Goal: Task Accomplishment & Management: Use online tool/utility

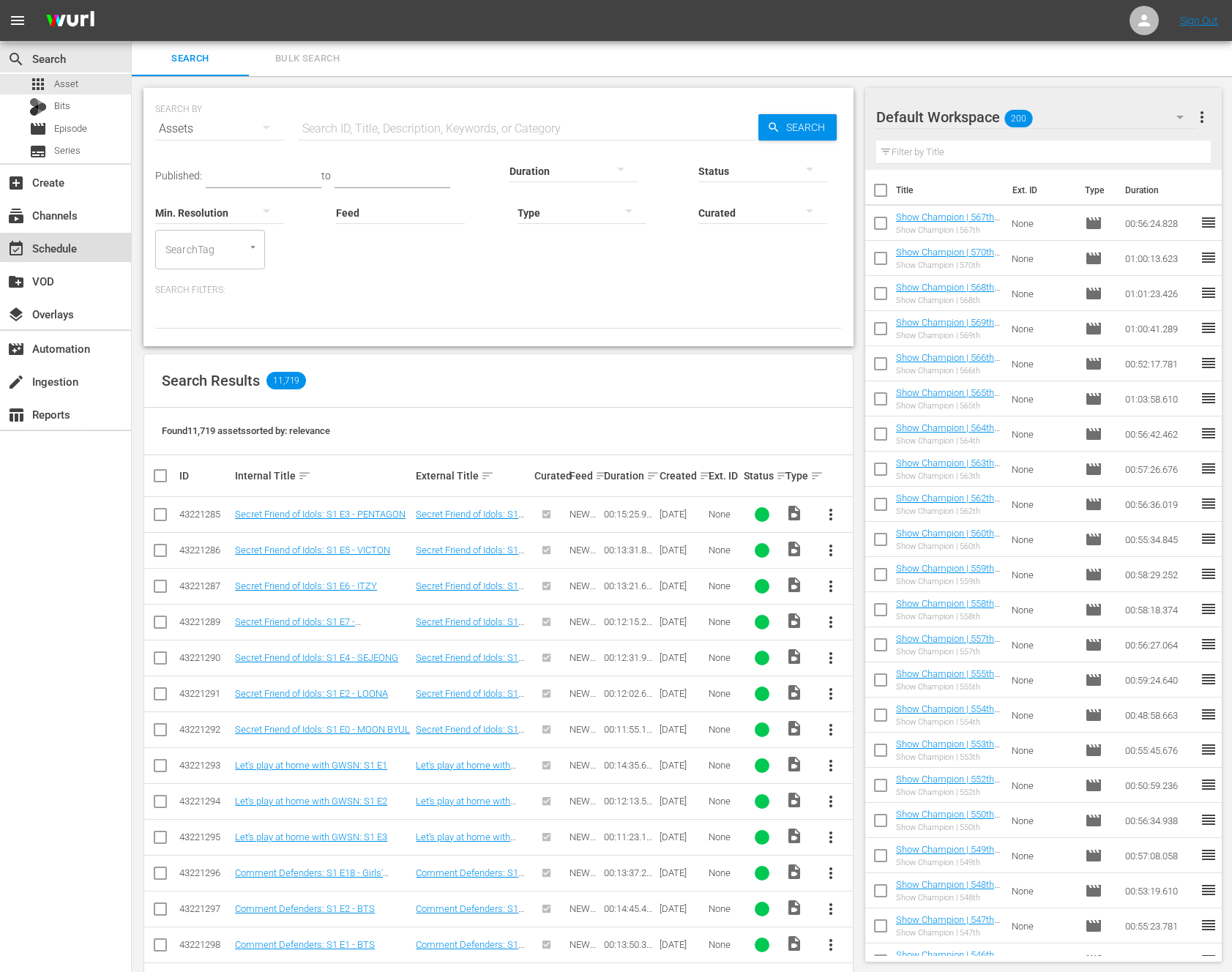
click at [103, 260] on div "event_available Schedule" at bounding box center [65, 247] width 131 height 29
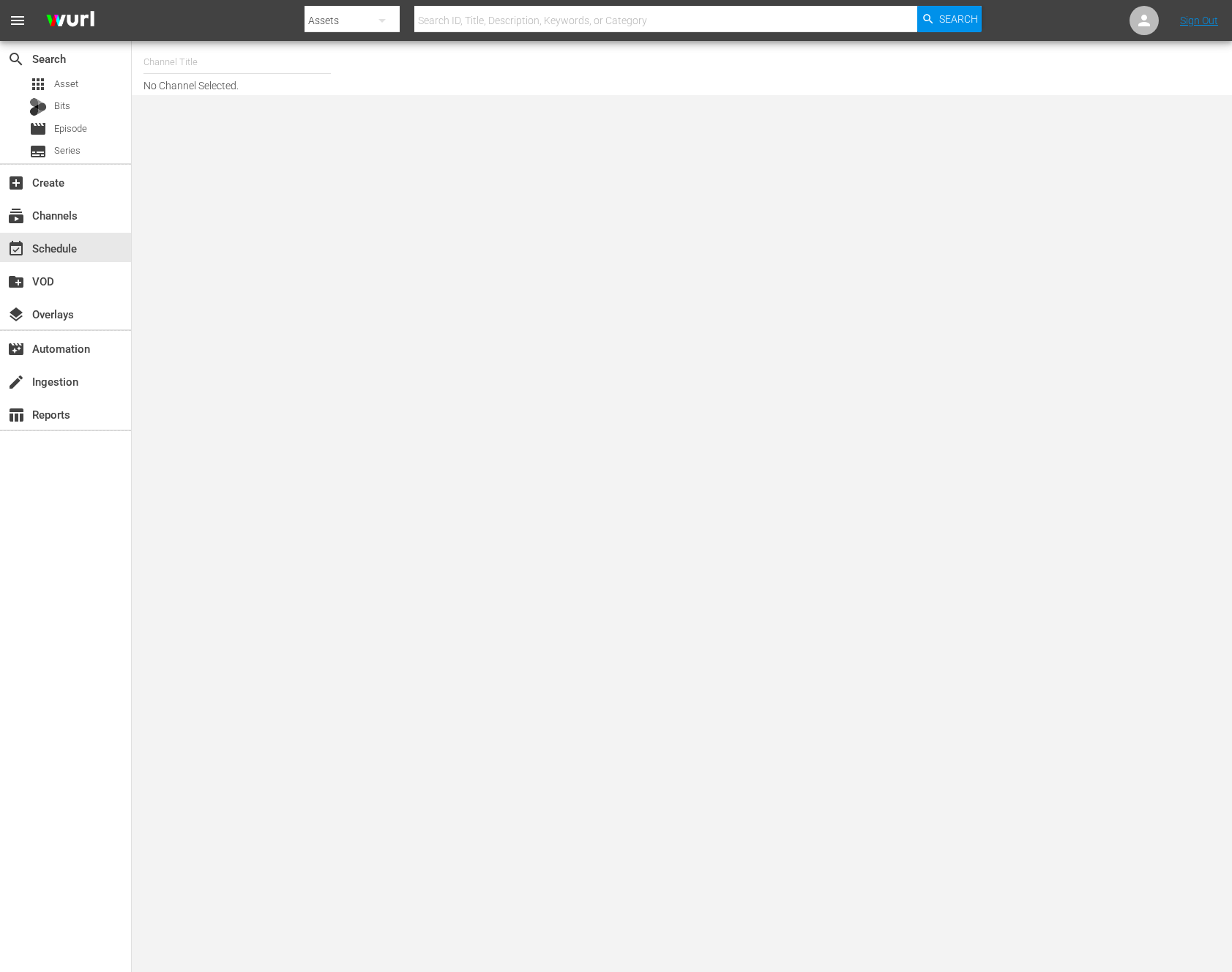
click at [229, 79] on input "text" at bounding box center [237, 61] width 187 height 35
type input "ㅜ"
click at [189, 186] on body "menu Search By Assets Search ID, Title, Description, Keywords, or Category Sear…" at bounding box center [616, 486] width 1232 height 972
click at [203, 63] on input "new kp" at bounding box center [237, 61] width 187 height 35
click at [206, 113] on div "NEW KPOP (617 - newidco_newkid_1)" at bounding box center [344, 103] width 379 height 35
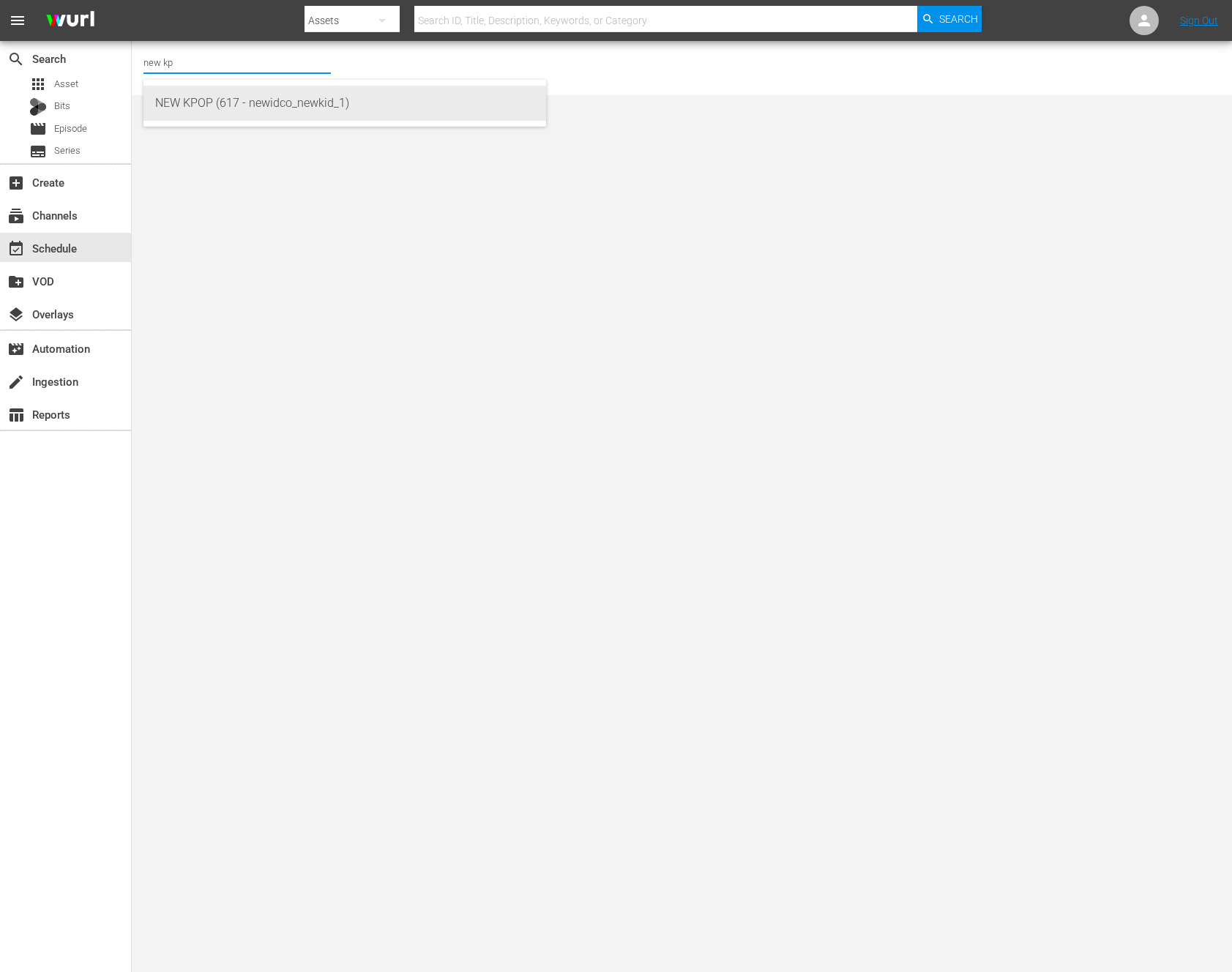
type input "NEW KPOP (617 - newidco_newkid_1)"
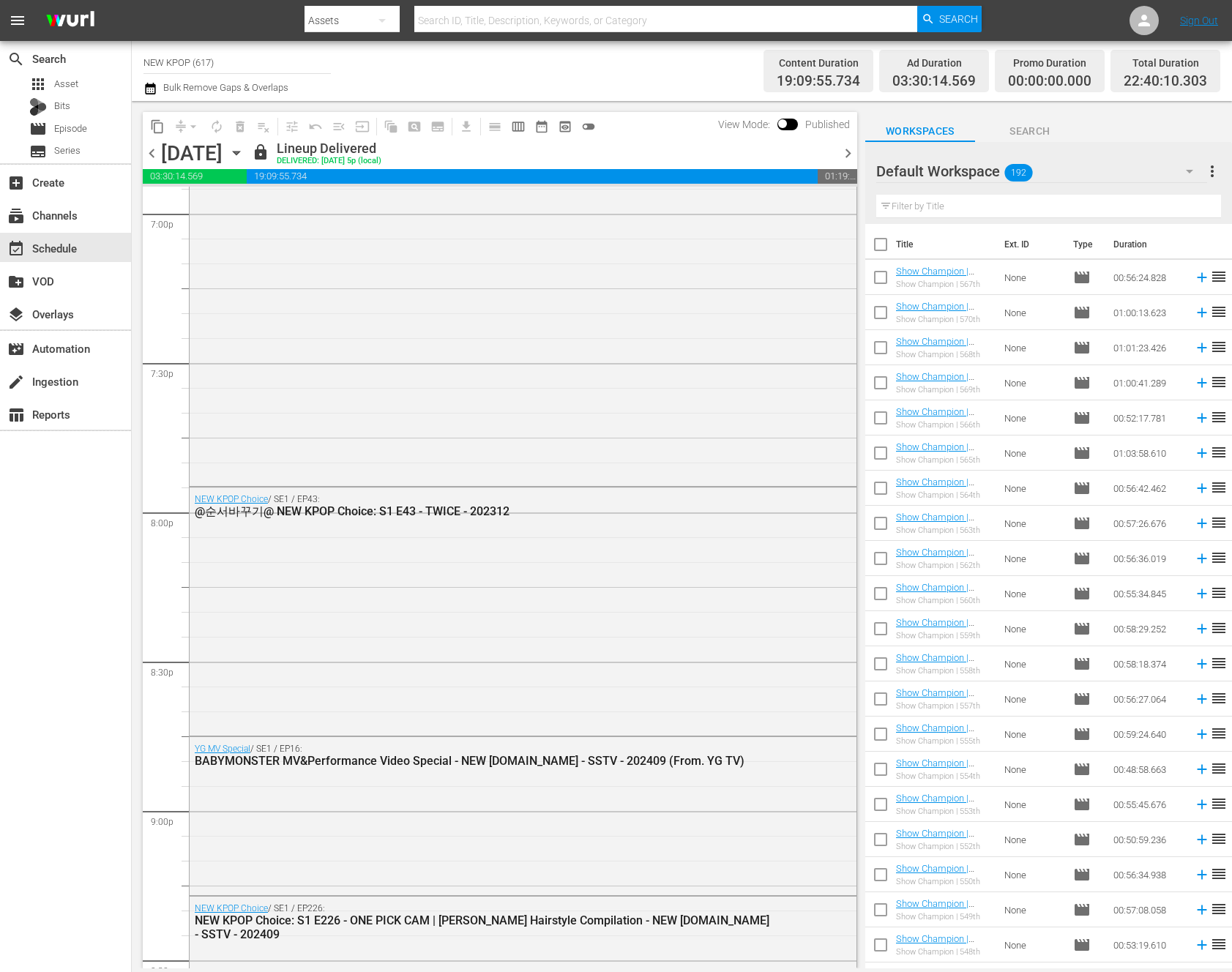
scroll to position [6427, 0]
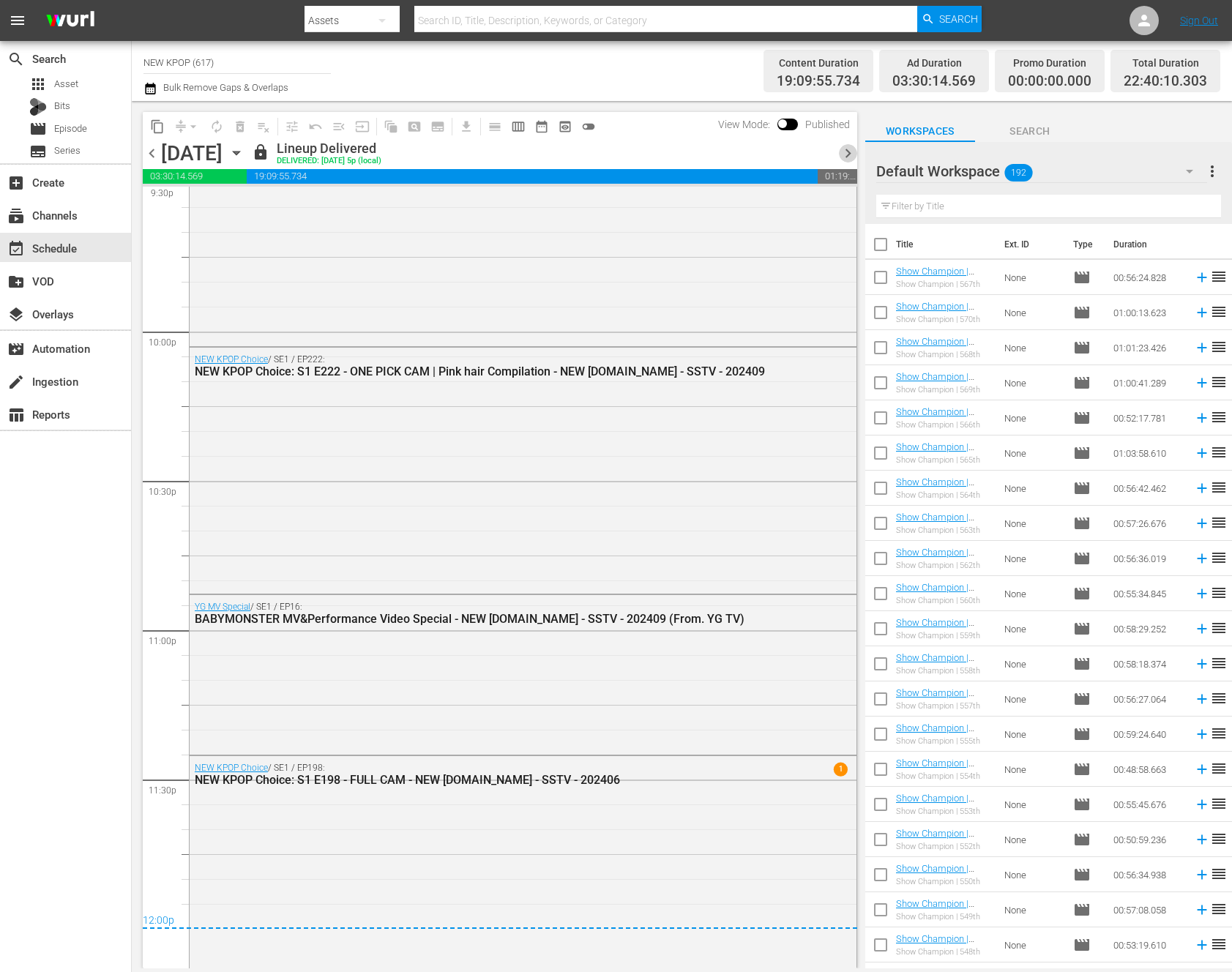
click at [844, 146] on span "chevron_right" at bounding box center [848, 154] width 18 height 18
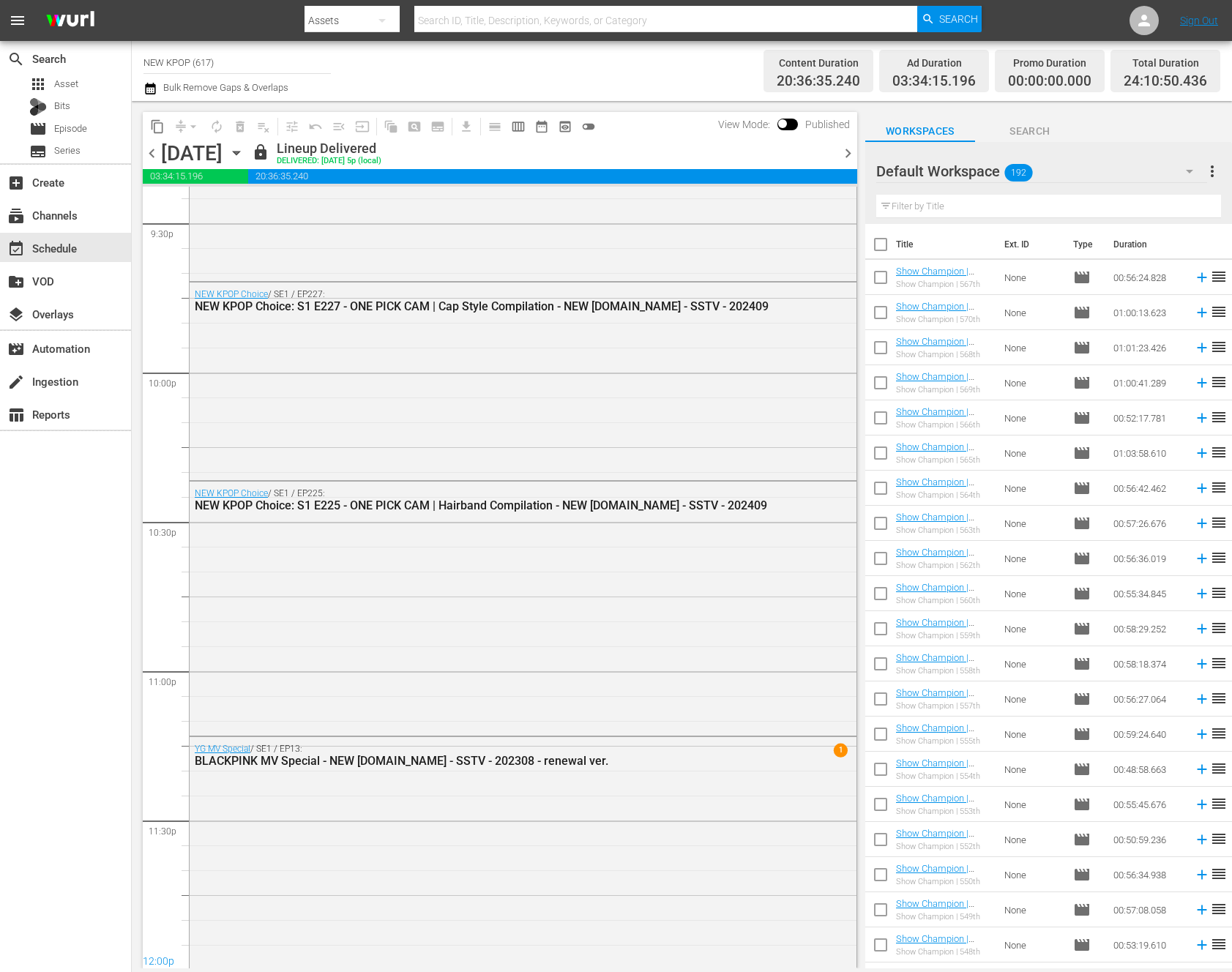
scroll to position [6327, 0]
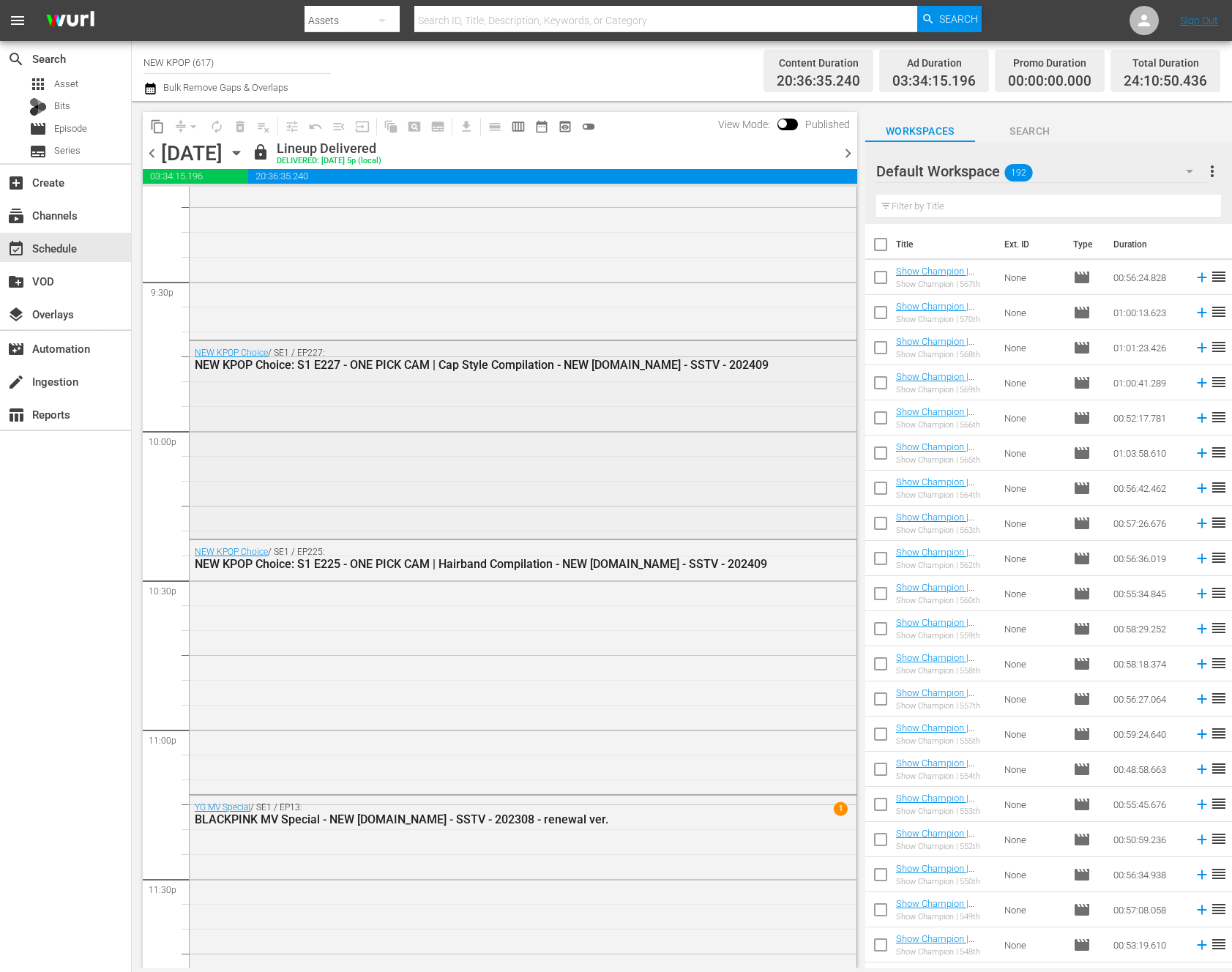
click at [664, 399] on div "NEW KPOP Choice / SE1 / EP227: NEW KPOP Choice: S1 E227 - ONE PICK CAM | Cap St…" at bounding box center [523, 439] width 667 height 195
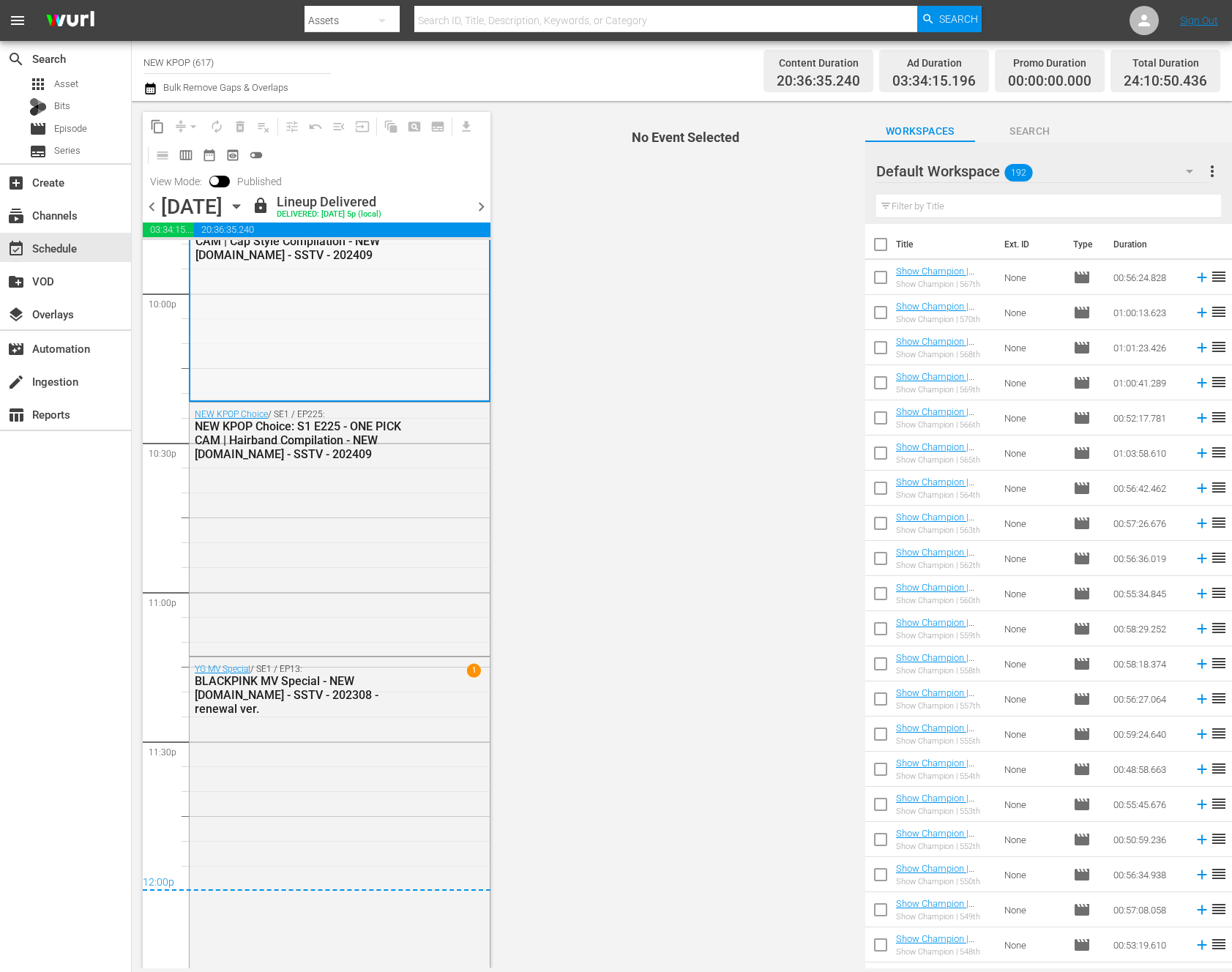
scroll to position [6535, 0]
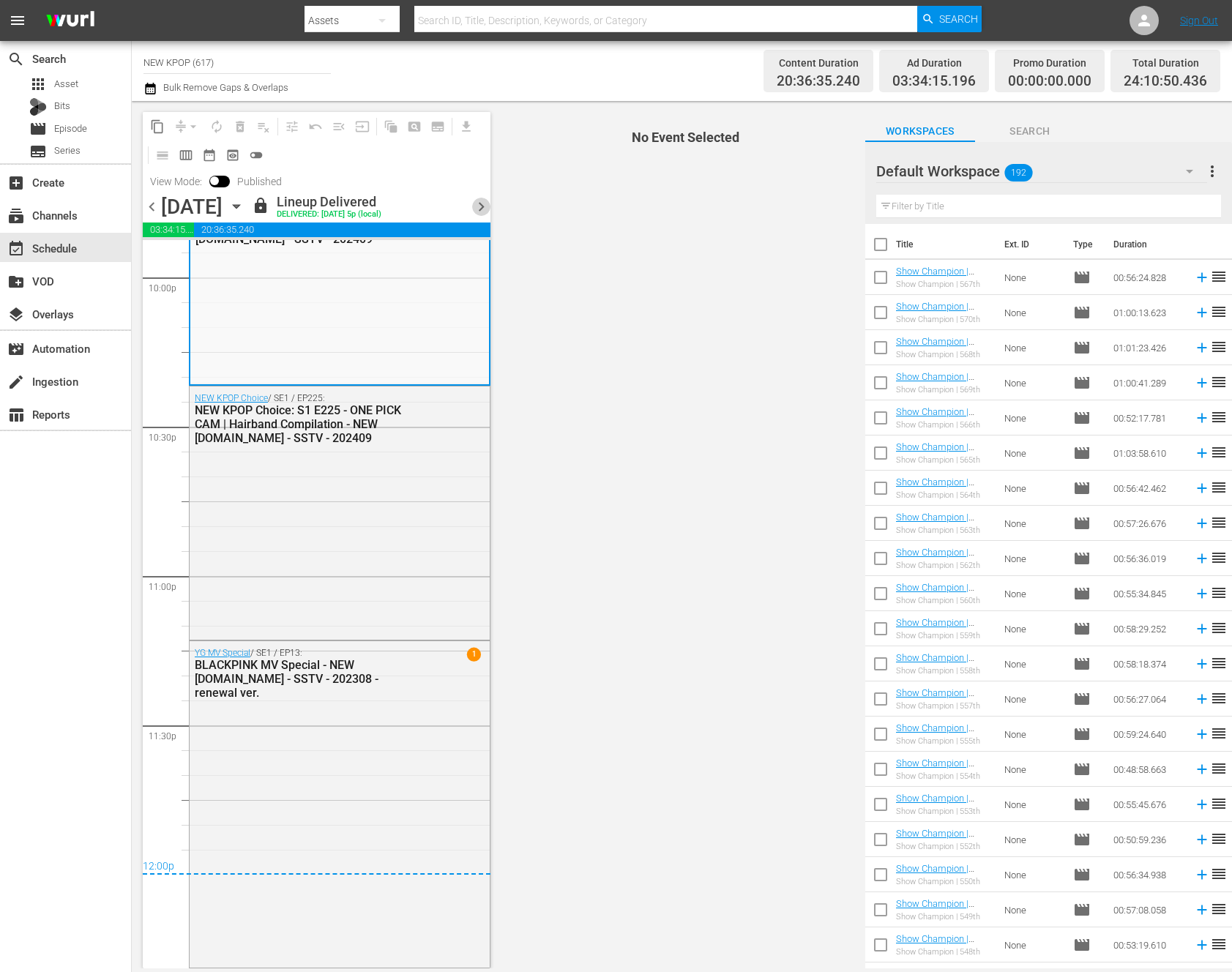
click at [484, 202] on span "chevron_right" at bounding box center [481, 207] width 18 height 18
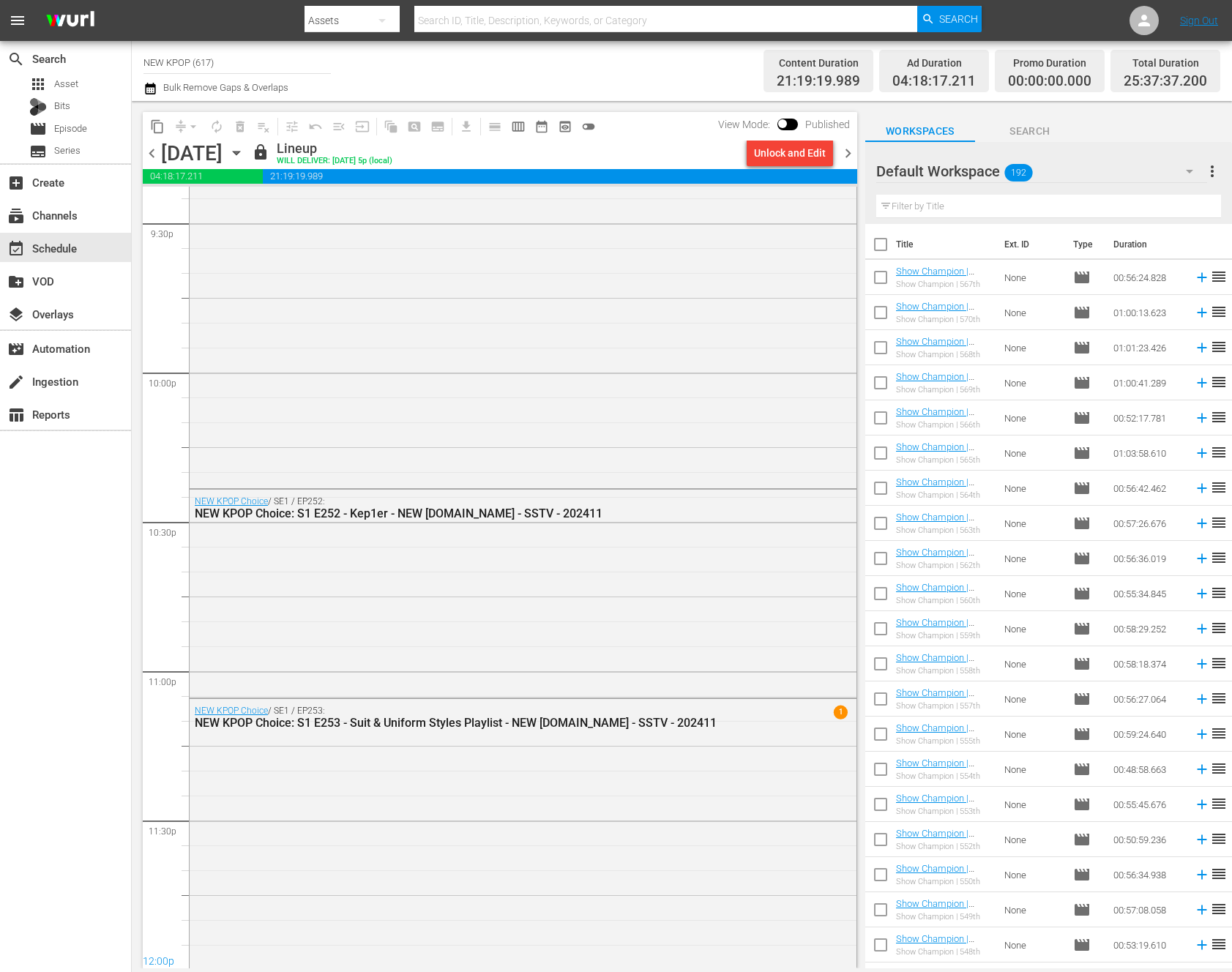
scroll to position [6709, 0]
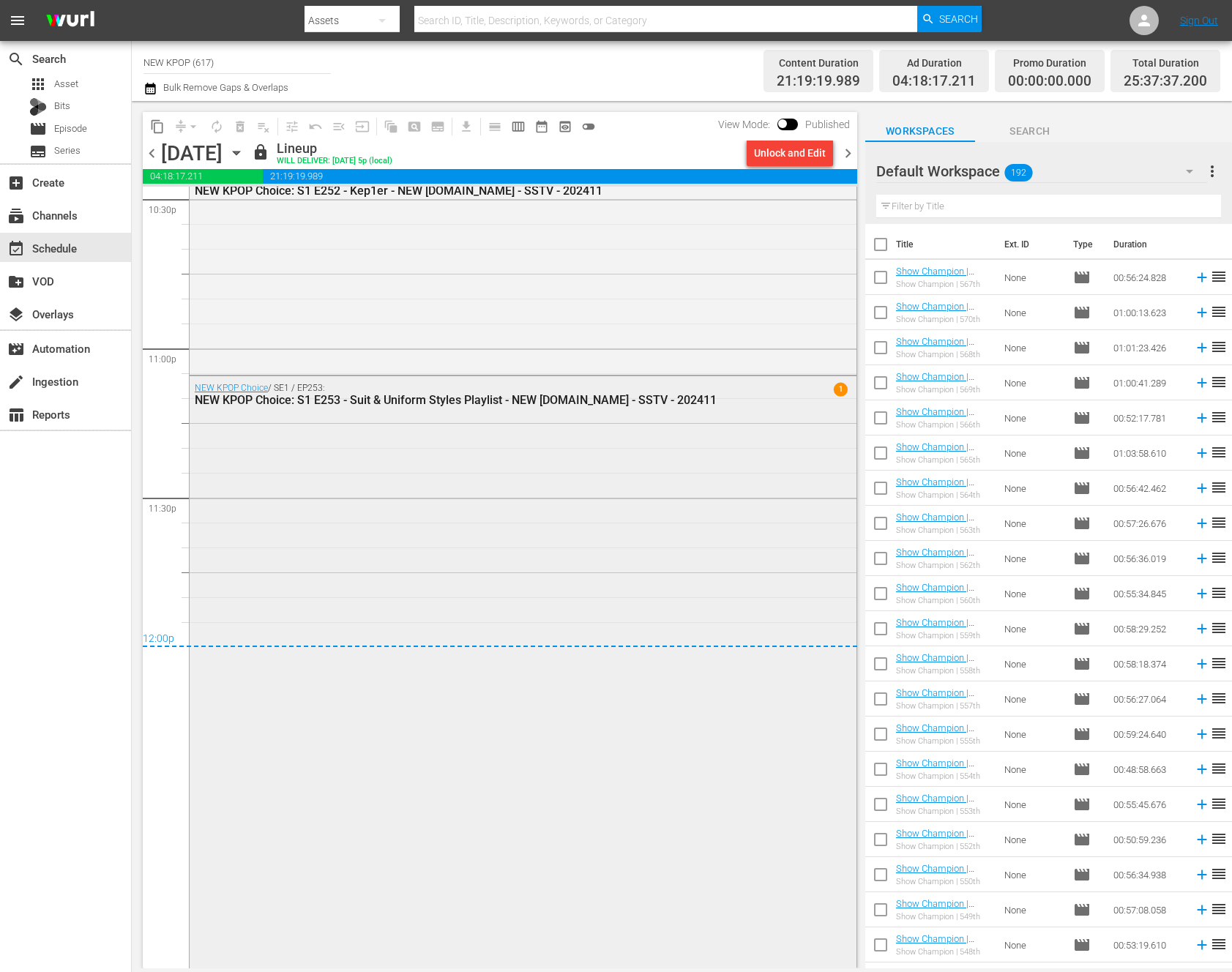
click at [411, 486] on div "NEW KPOP Choice / SE1 / EP253: NEW KPOP Choice: S1 E253 - Suit & Uniform Styles…" at bounding box center [523, 799] width 667 height 847
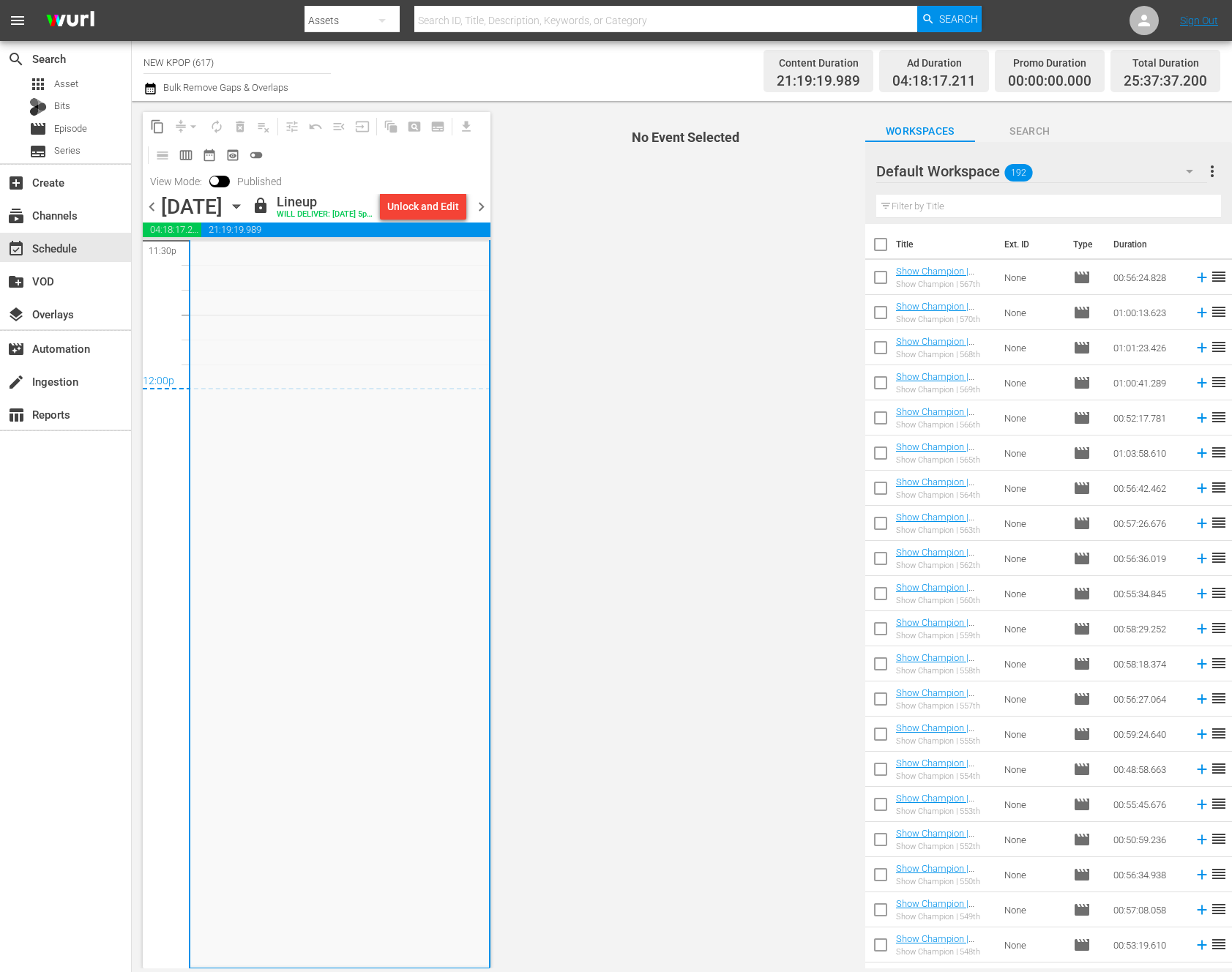
click at [478, 200] on span "chevron_right" at bounding box center [481, 207] width 18 height 18
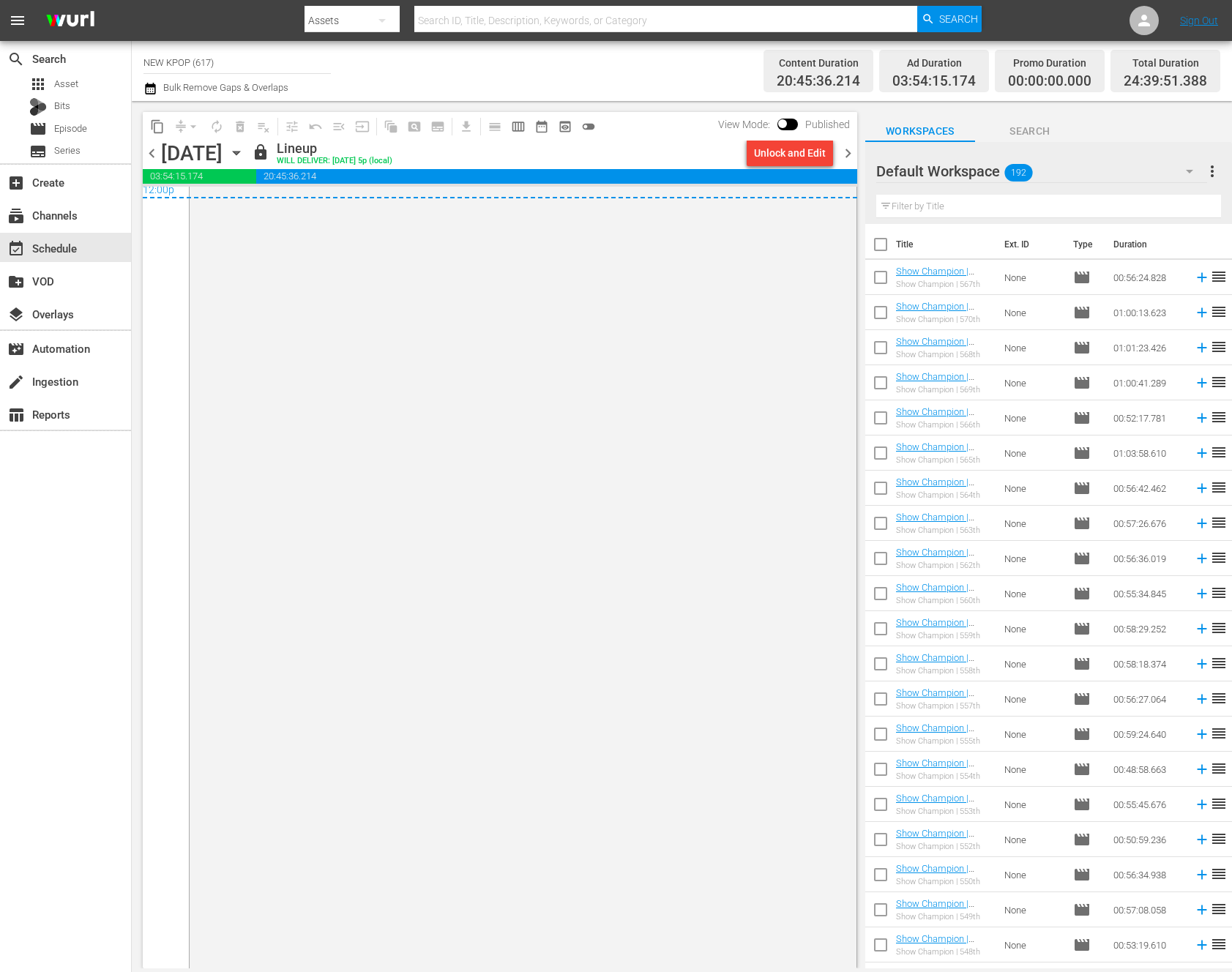
scroll to position [7166, 0]
click at [844, 159] on span "chevron_right" at bounding box center [848, 154] width 18 height 18
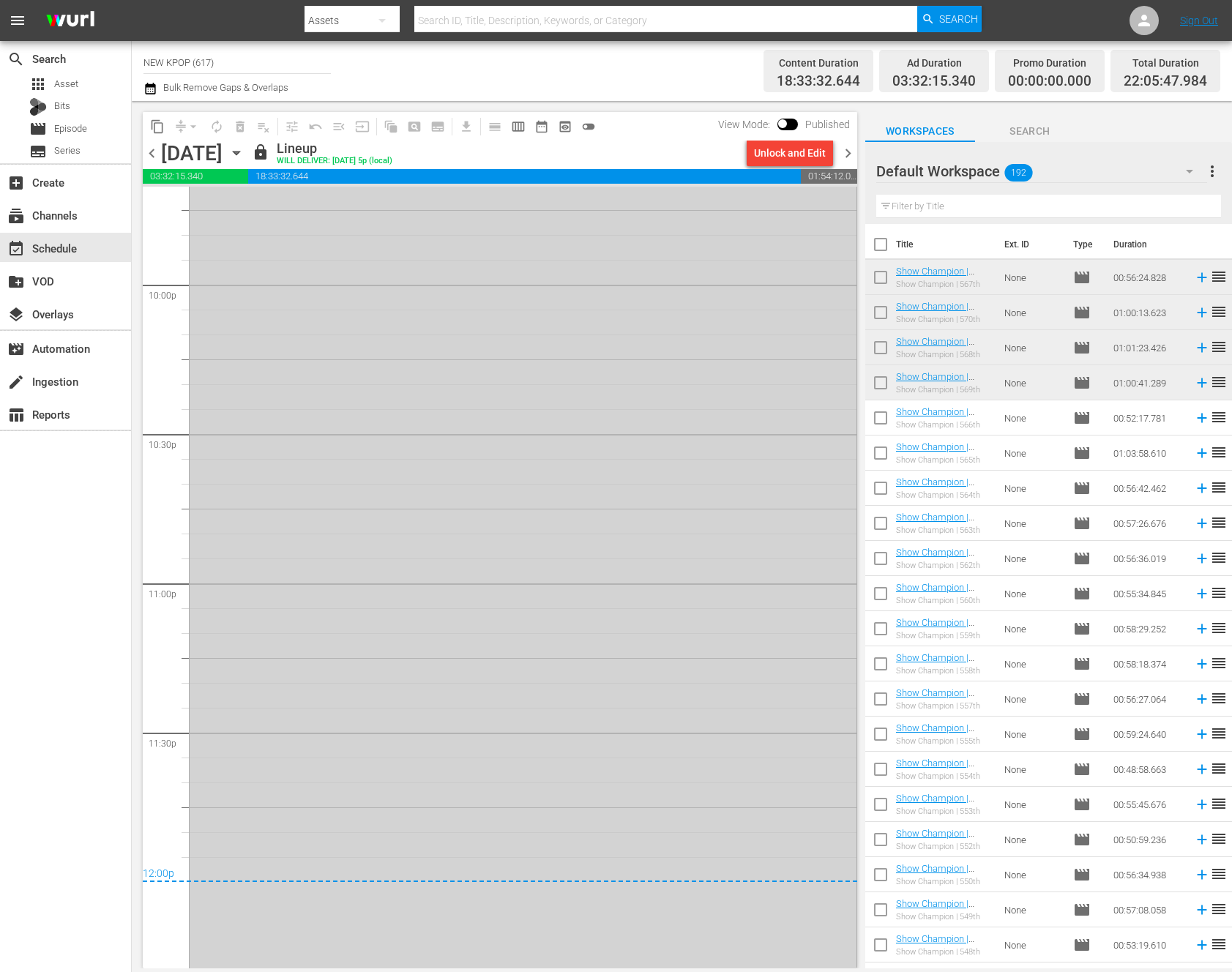
scroll to position [6597, 0]
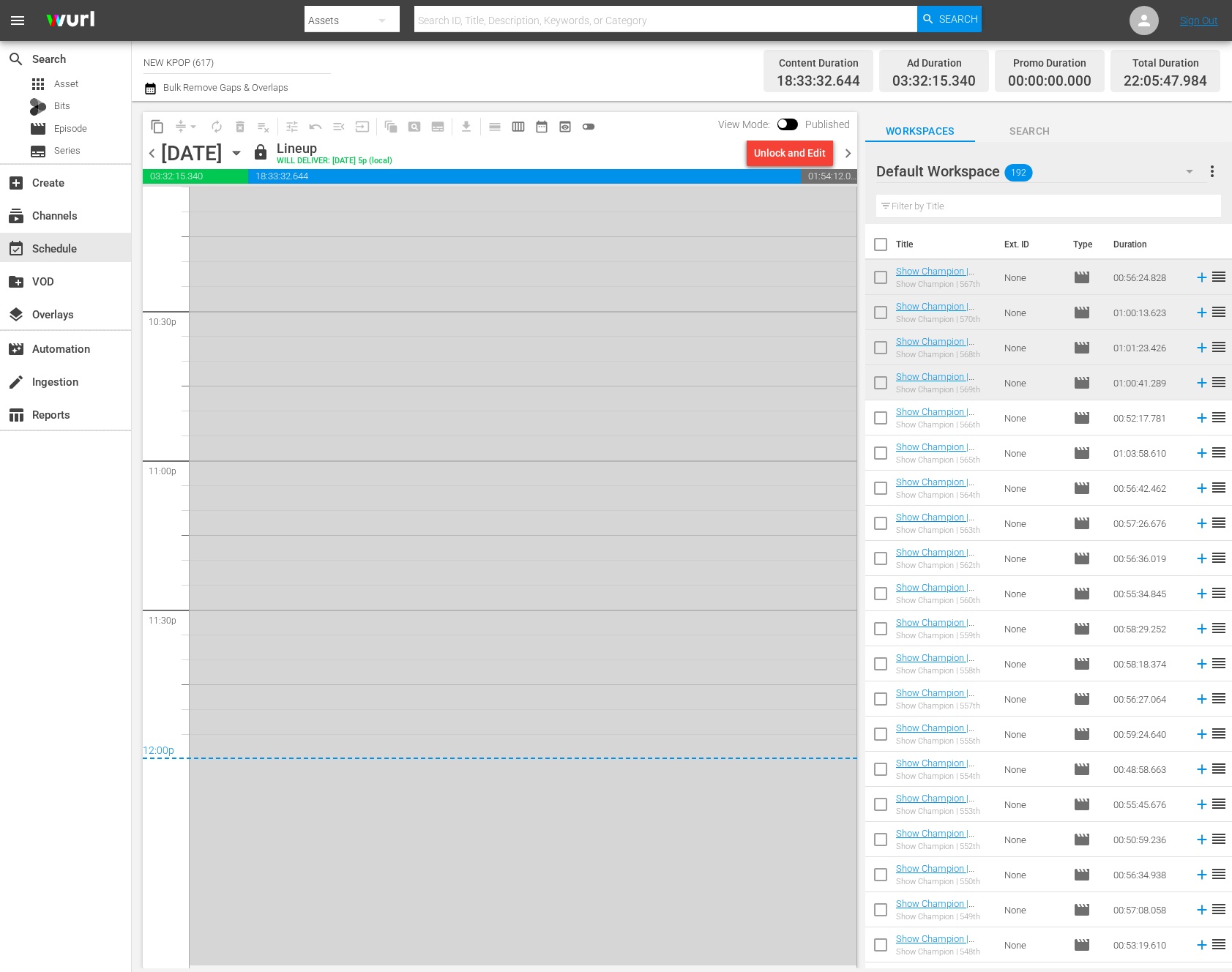
click at [855, 145] on span "chevron_right" at bounding box center [848, 154] width 18 height 18
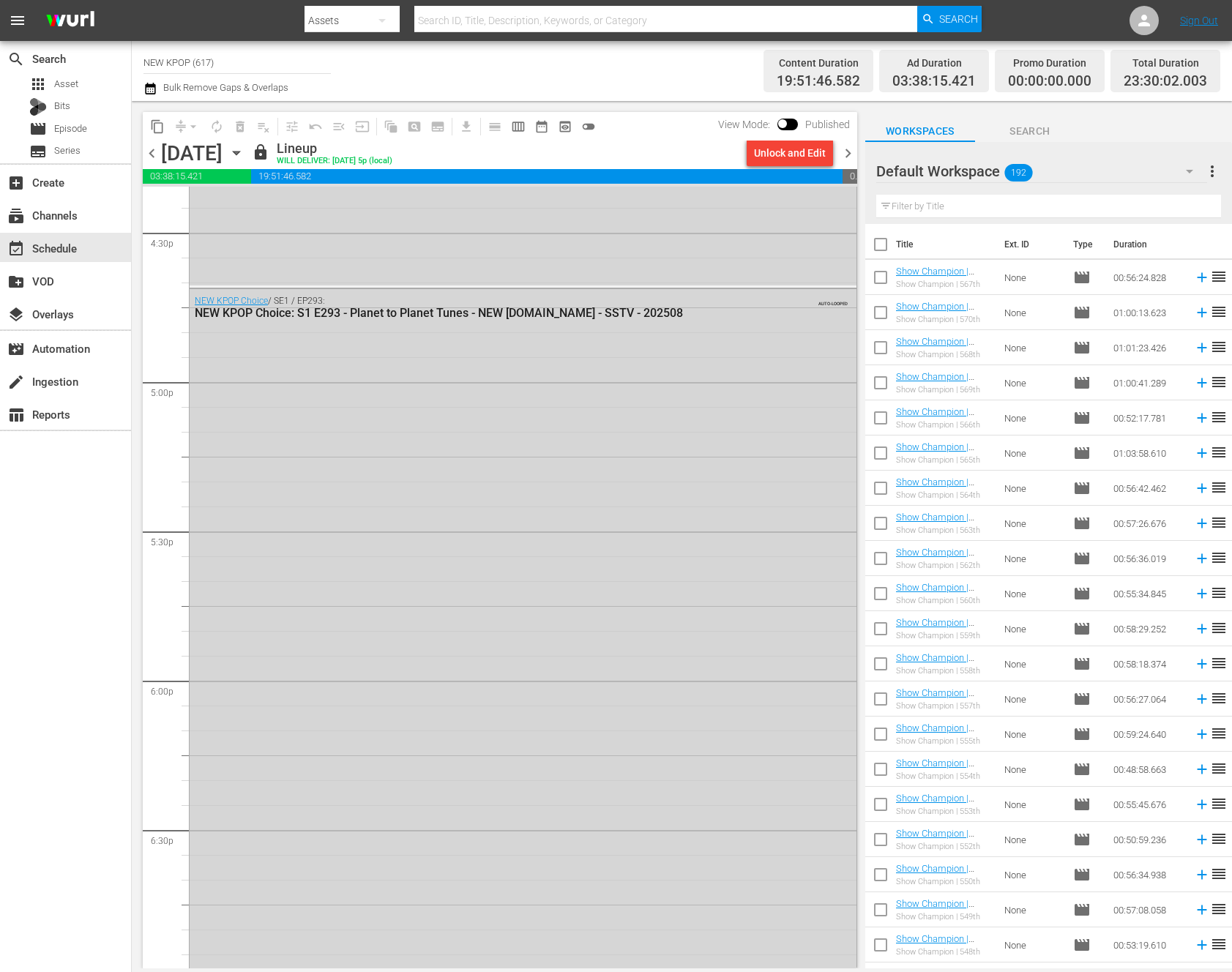
scroll to position [6448, 0]
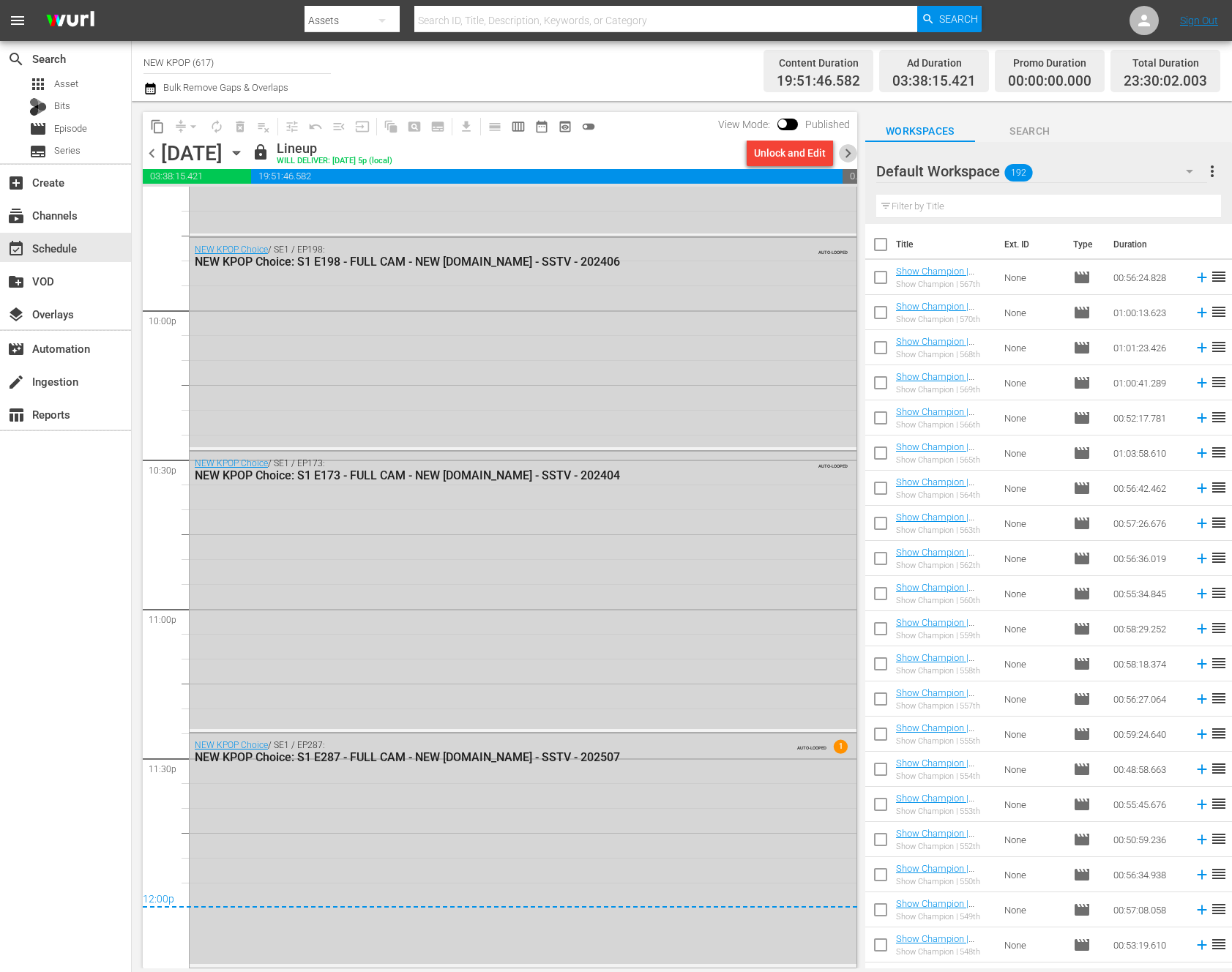
click at [852, 155] on span "chevron_right" at bounding box center [848, 154] width 18 height 18
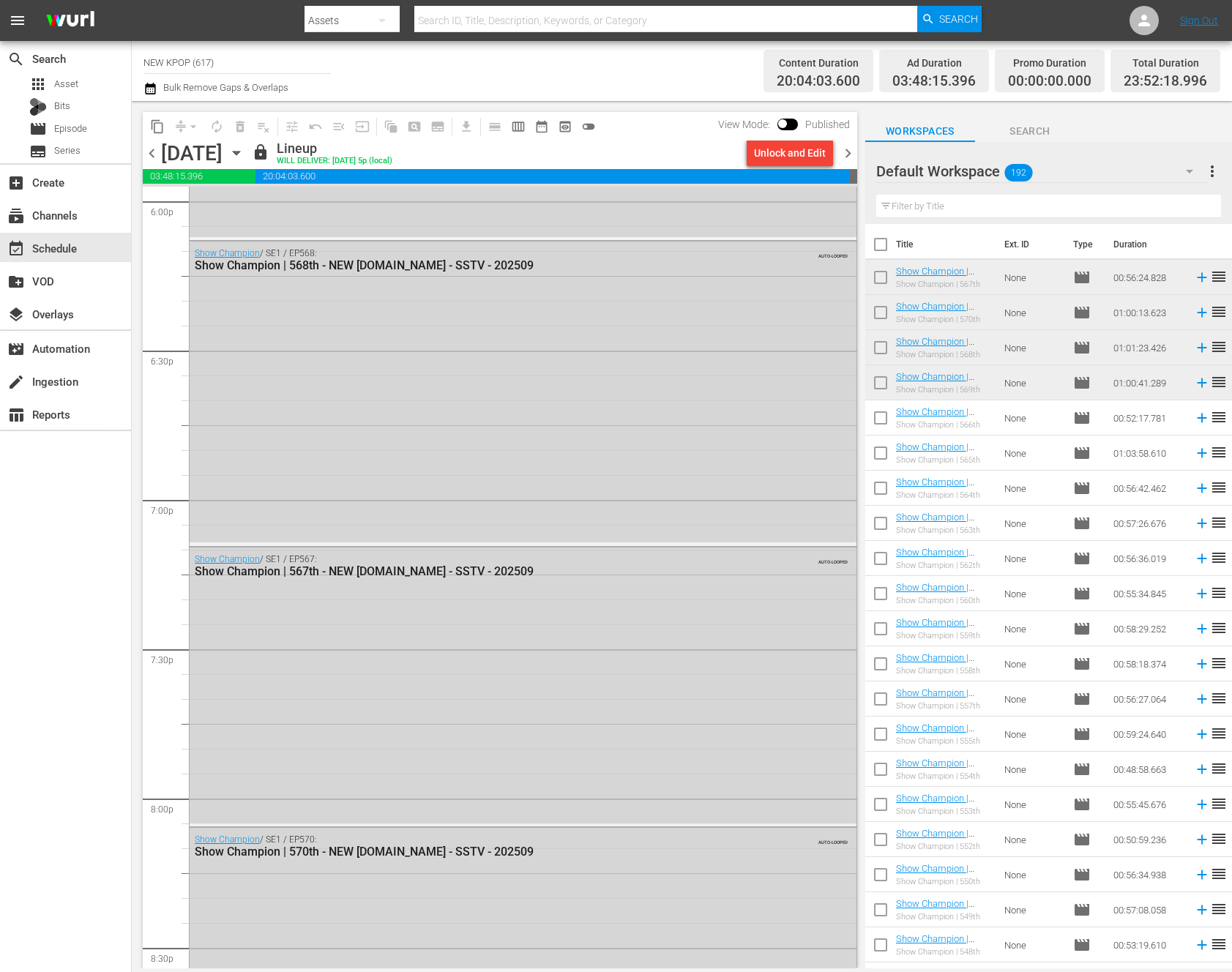
scroll to position [6409, 0]
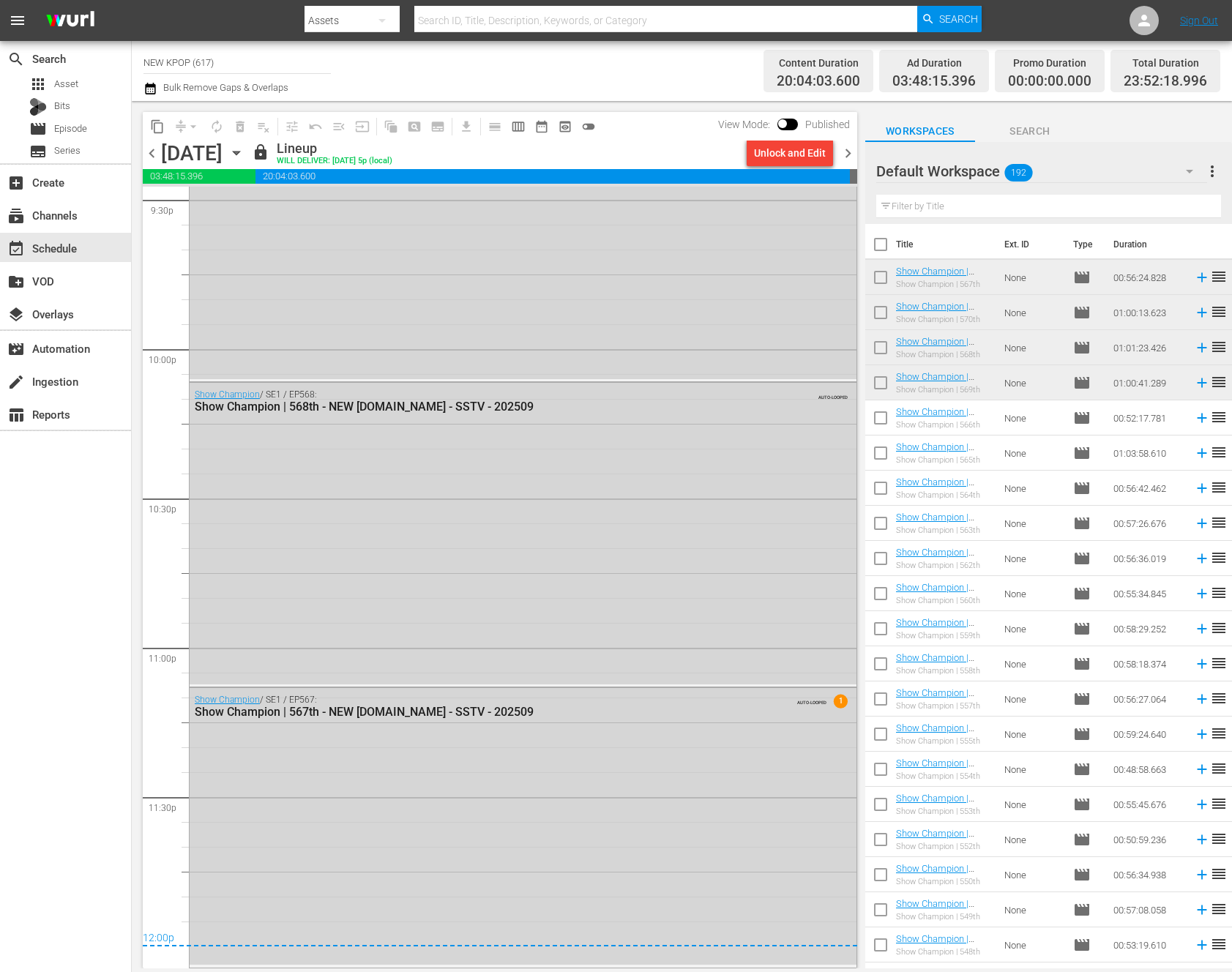
click at [854, 157] on span "chevron_right" at bounding box center [848, 154] width 18 height 18
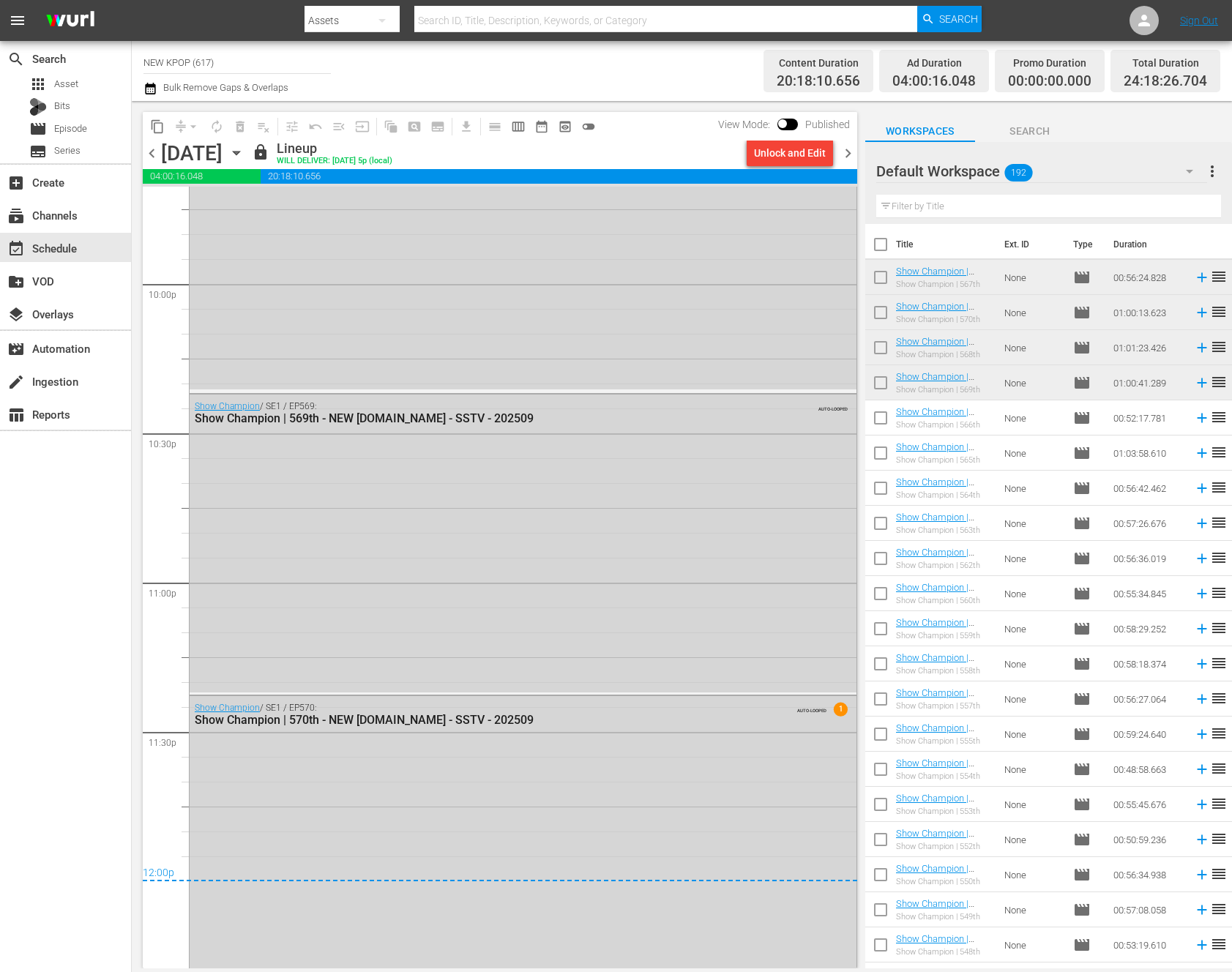
scroll to position [6501, 0]
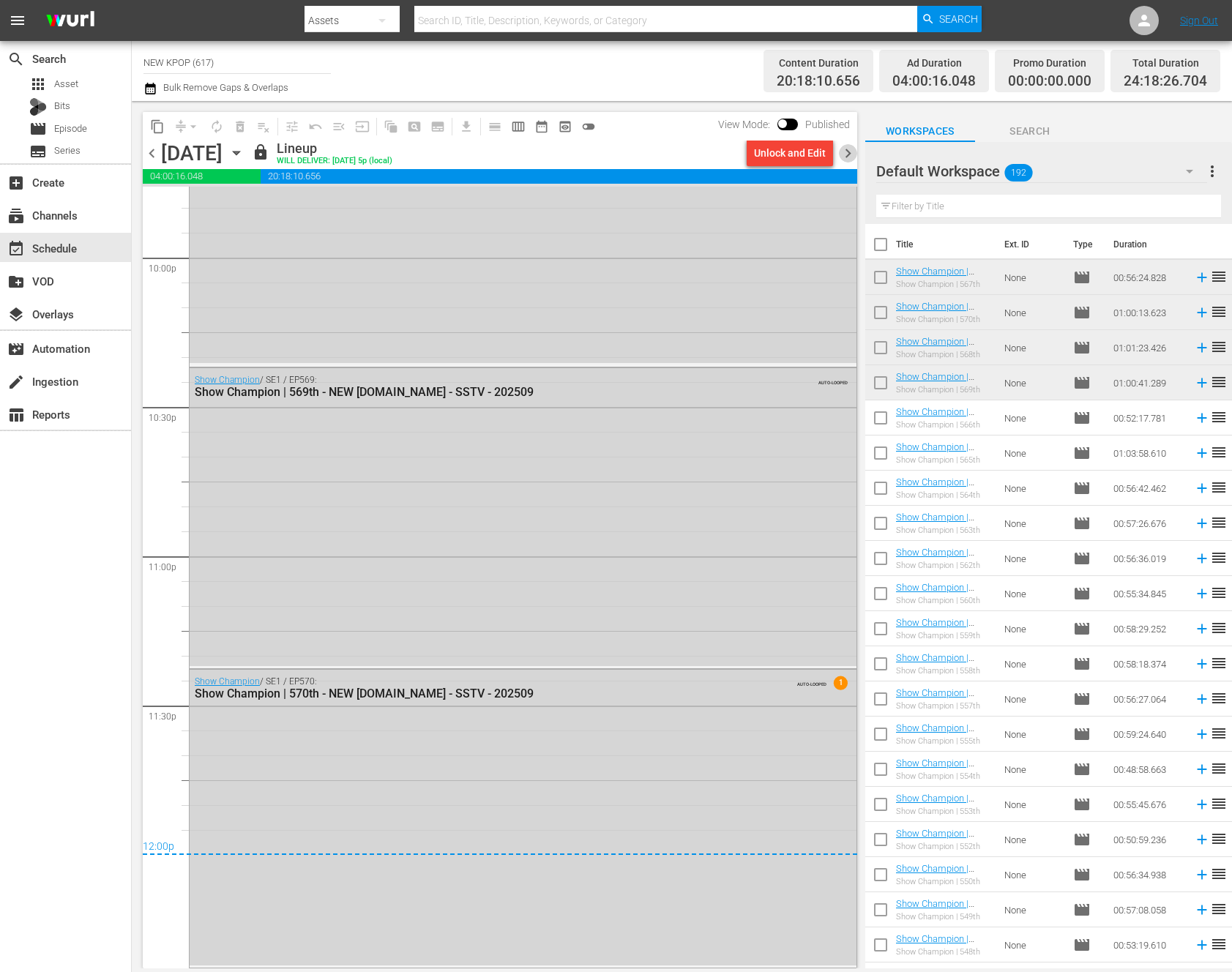
click at [855, 148] on span "chevron_right" at bounding box center [848, 154] width 18 height 18
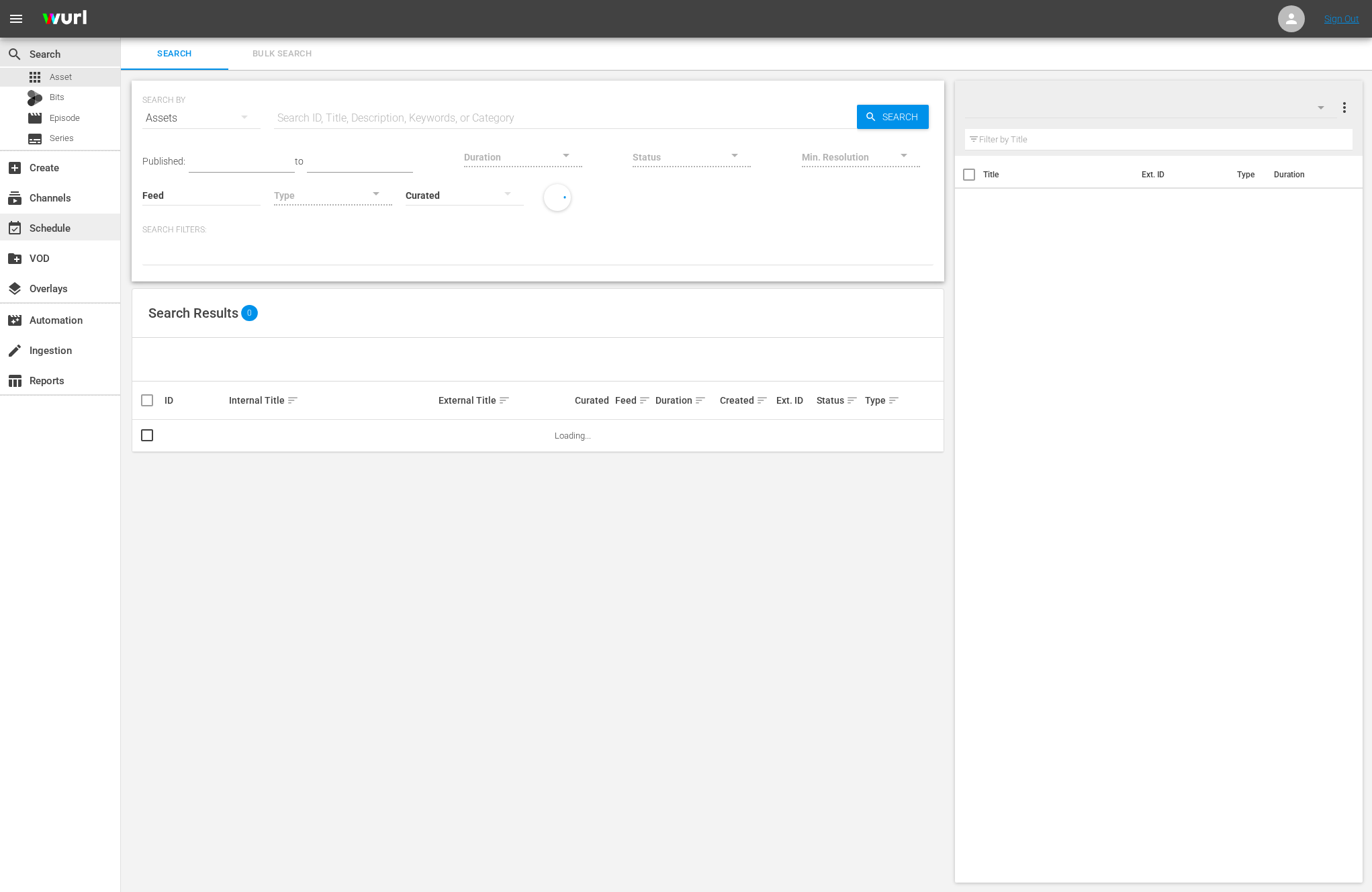
click at [61, 217] on div "event_available Schedule" at bounding box center [60, 227] width 120 height 27
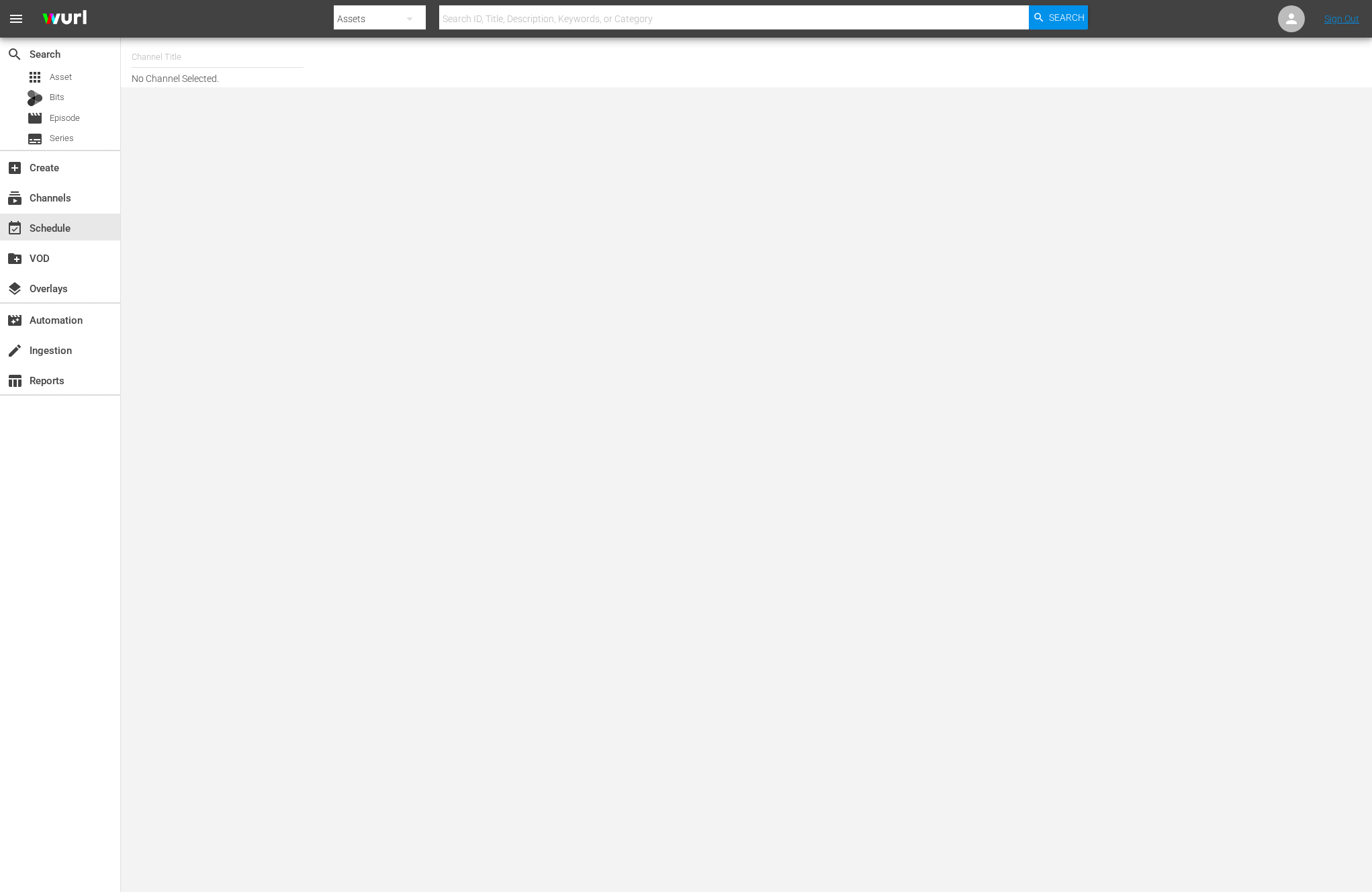
click at [253, 63] on input "text" at bounding box center [217, 56] width 172 height 32
click at [203, 56] on input "new kpo" at bounding box center [217, 56] width 172 height 32
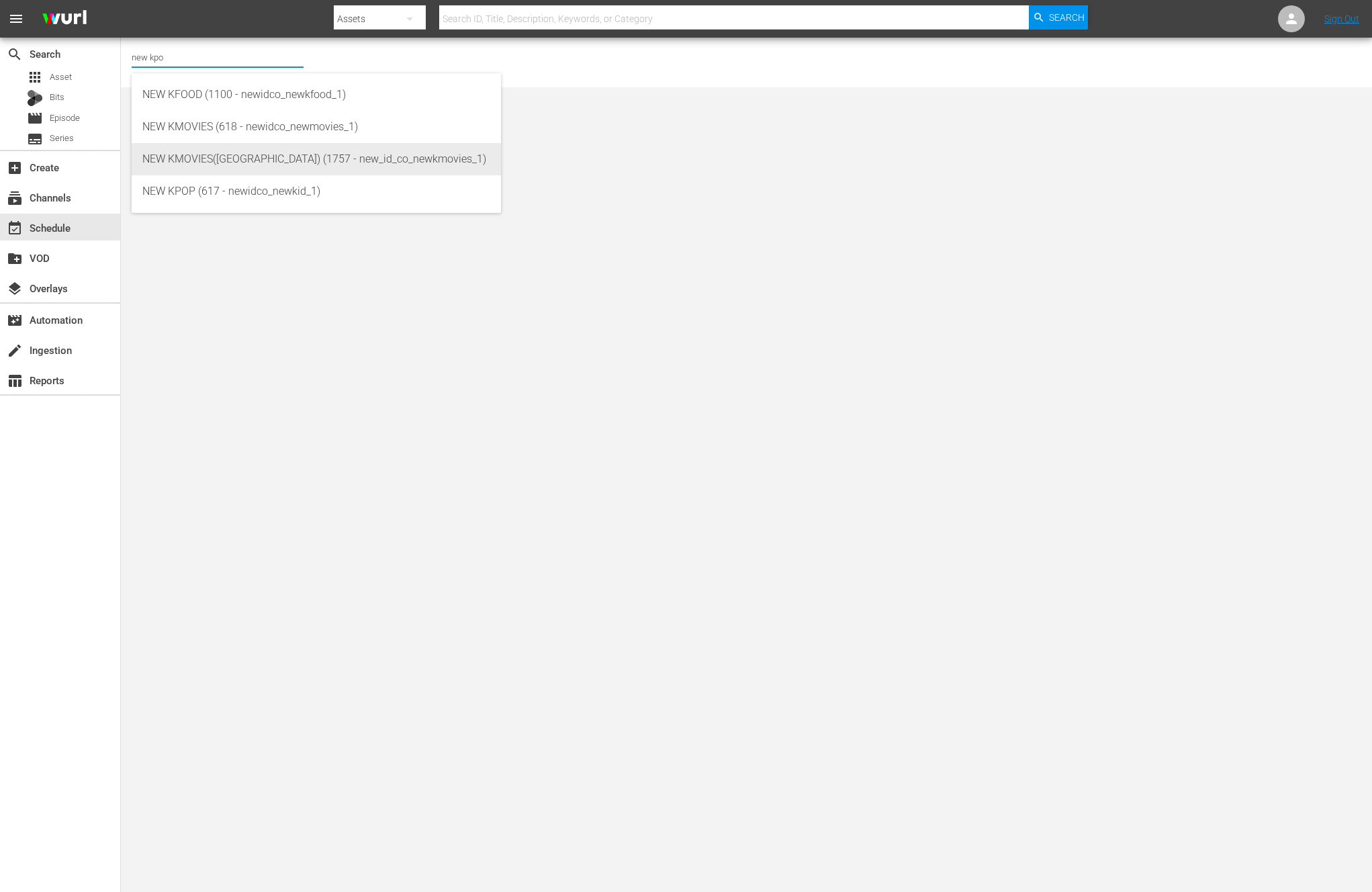
click at [192, 188] on div "NEW KPOP (617 - newidco_newkid_1)" at bounding box center [316, 191] width 348 height 32
type input "NEW KPOP (617 - newidco_newkid_1)"
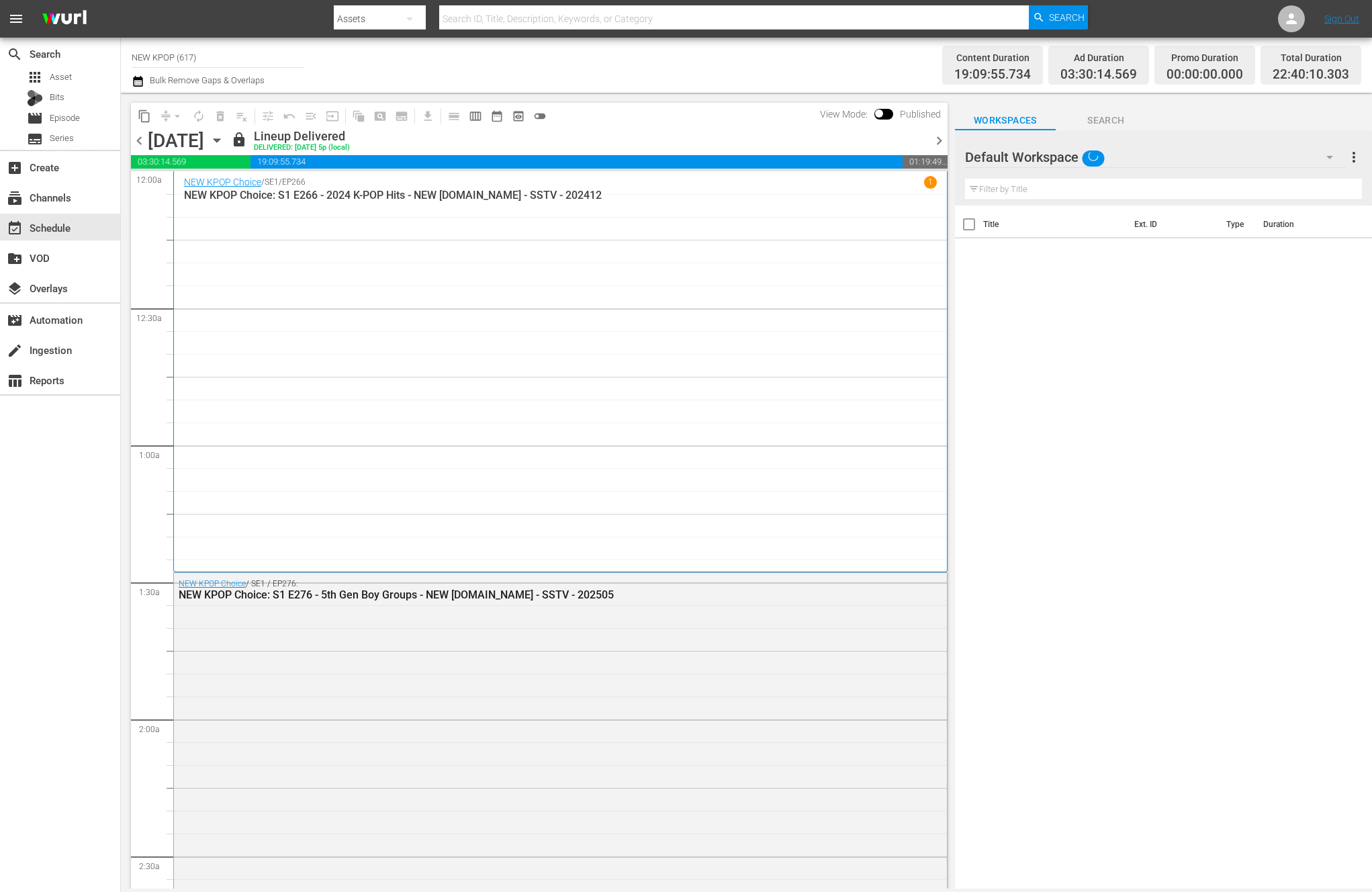
click at [936, 128] on div "content_copy compress arrow_drop_down autorenew_outlined delete_forever_outline…" at bounding box center [539, 116] width 817 height 27
click at [936, 131] on div "chevron_left Wednesday, October 1st October 1st lock Lineup Delivered DELIVERED…" at bounding box center [539, 142] width 817 height 27
click at [937, 136] on span "chevron_right" at bounding box center [939, 141] width 17 height 17
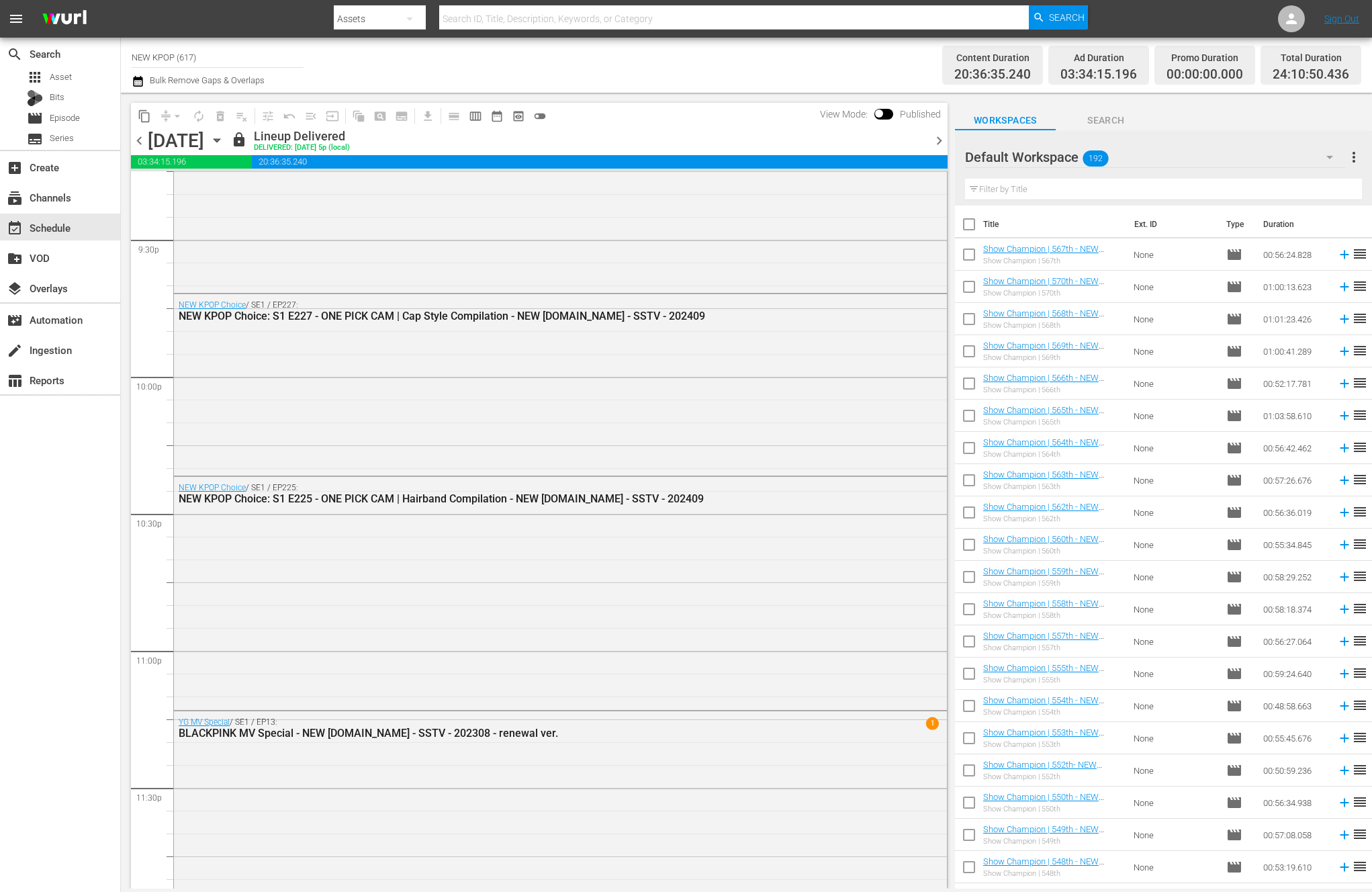
scroll to position [5948, 0]
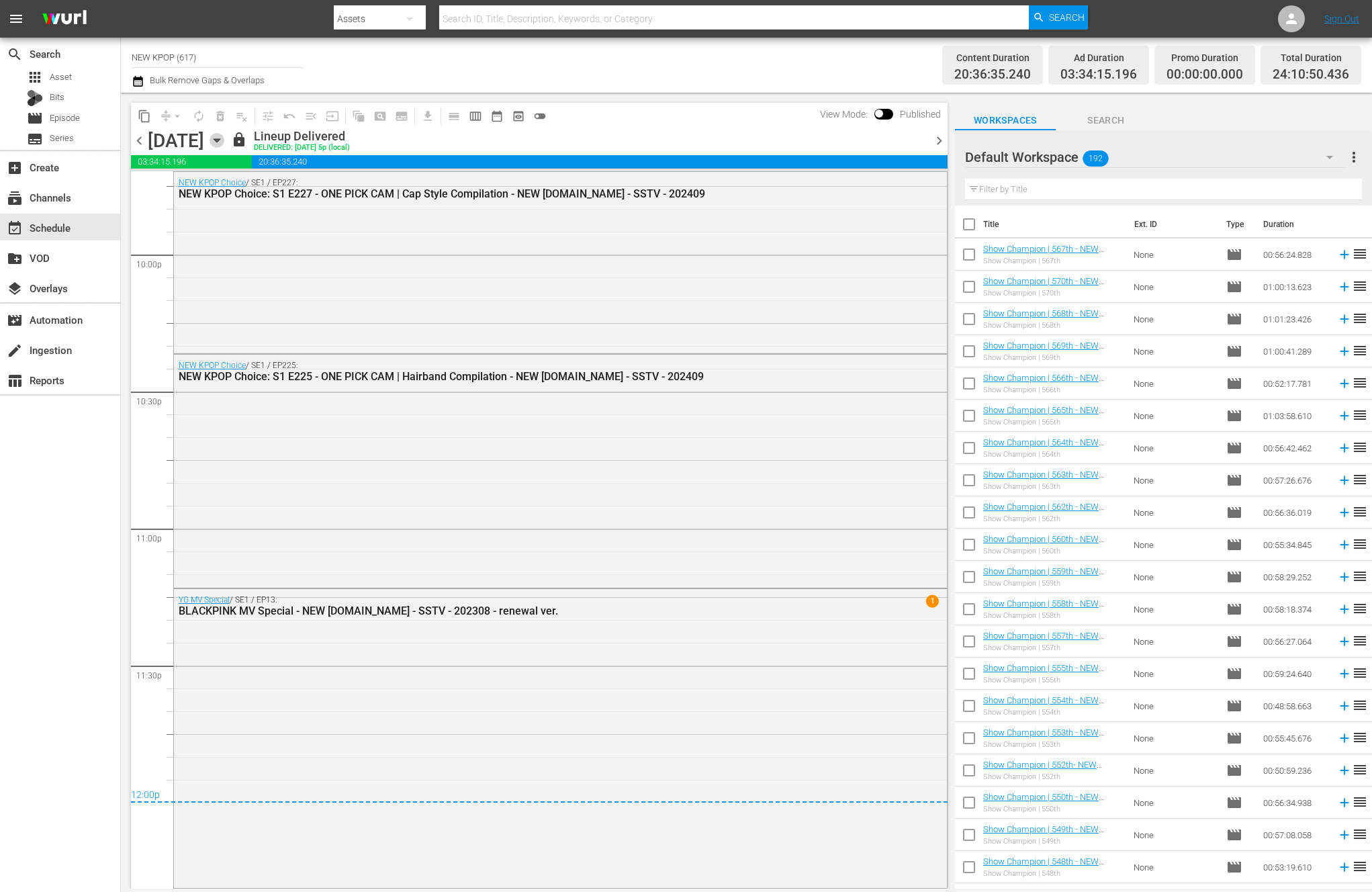
click at [224, 142] on icon "button" at bounding box center [217, 140] width 15 height 15
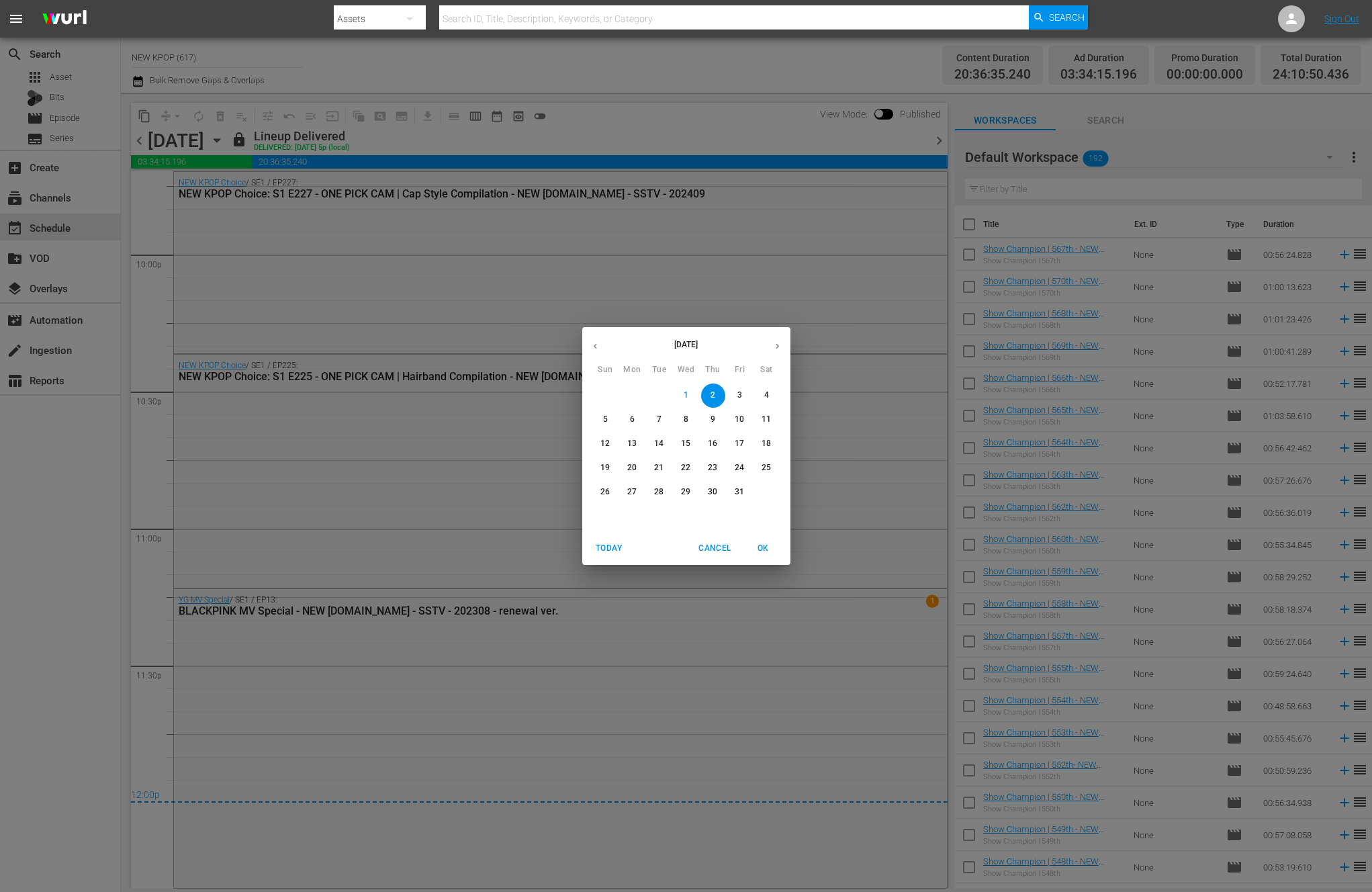
click at [685, 422] on p "8" at bounding box center [686, 420] width 5 height 12
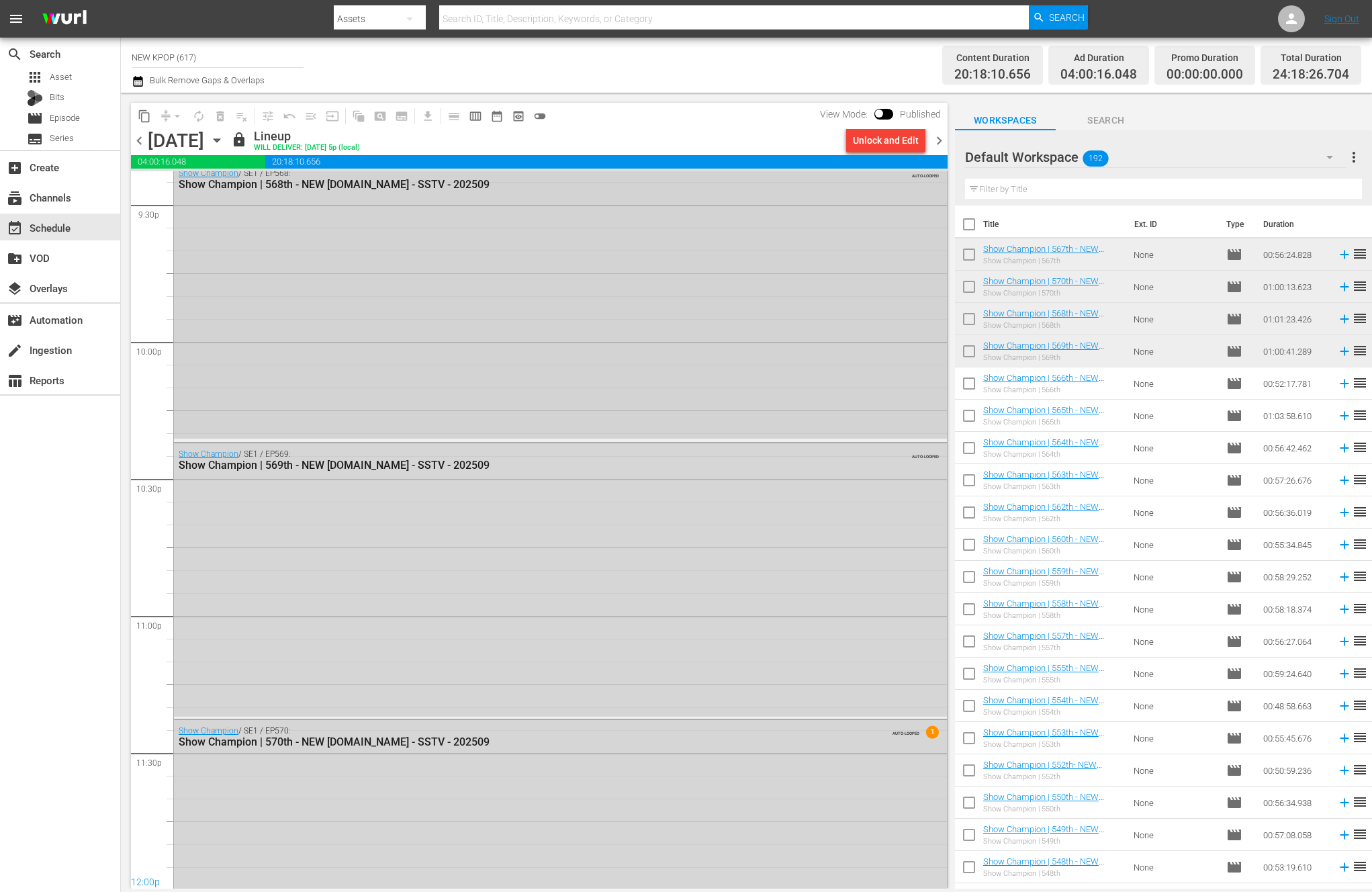
scroll to position [5966, 0]
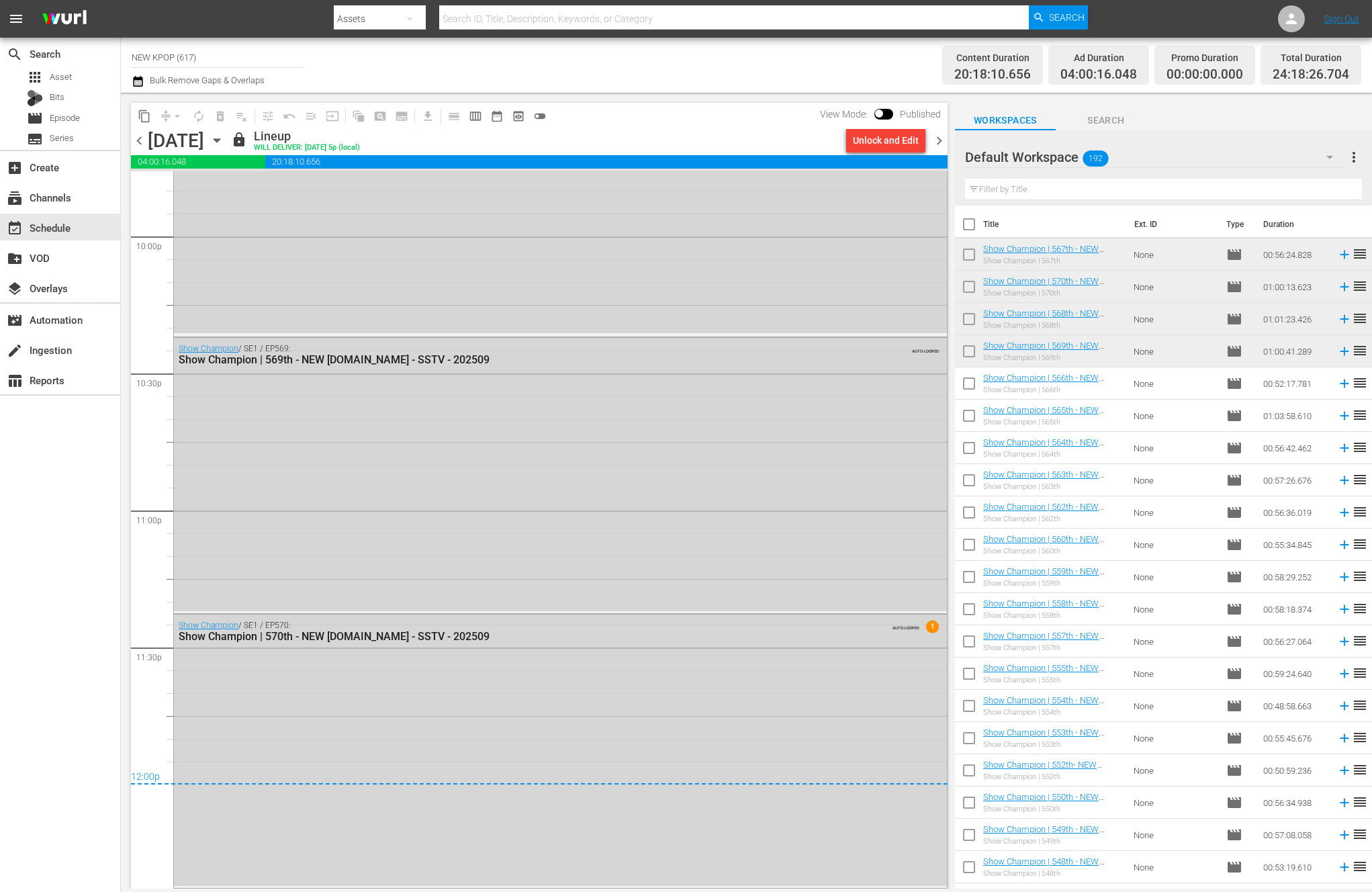
click at [942, 140] on span "chevron_right" at bounding box center [939, 141] width 17 height 17
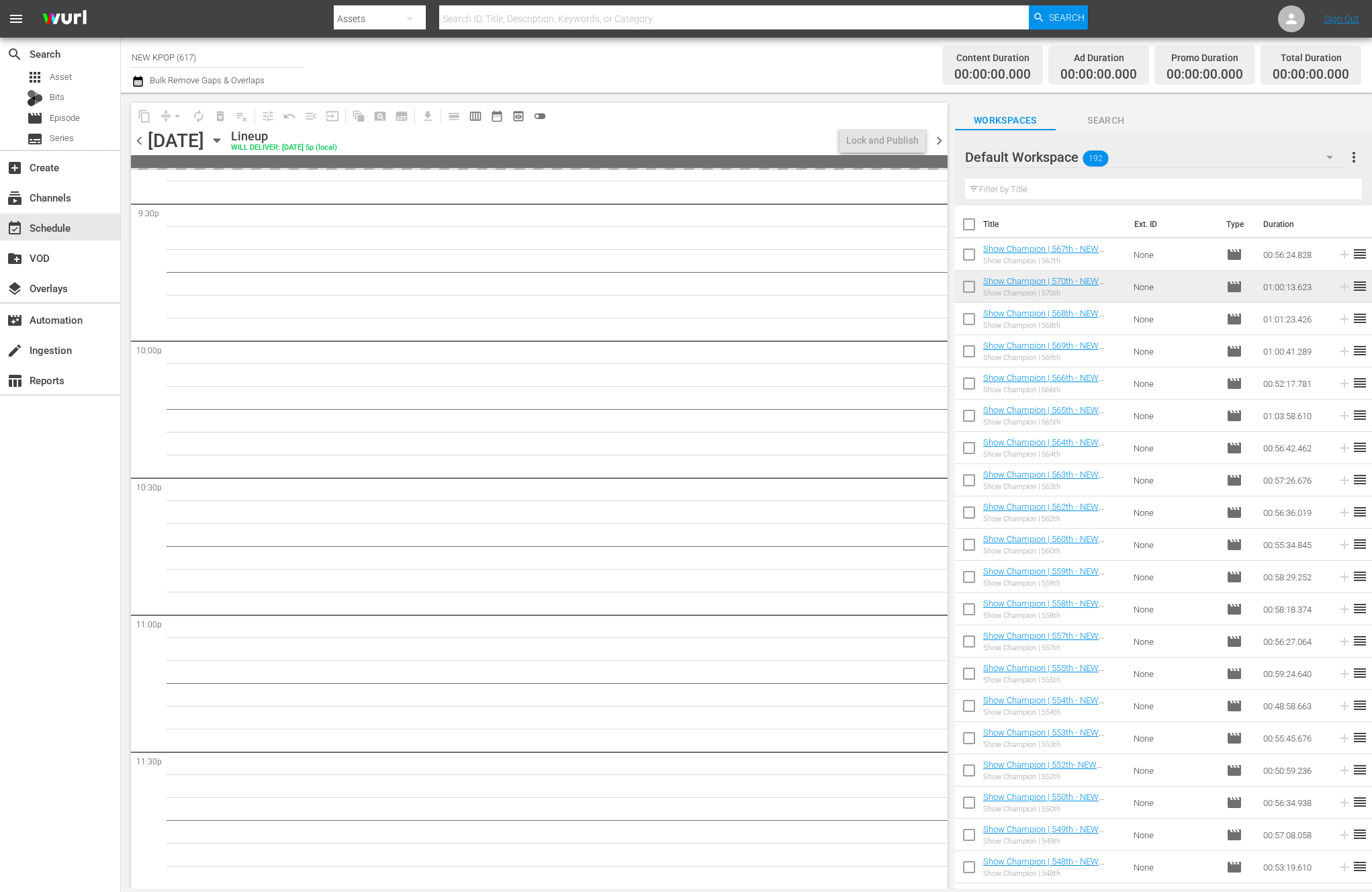
scroll to position [5861, 0]
